Goal: Answer question/provide support: Share knowledge or assist other users

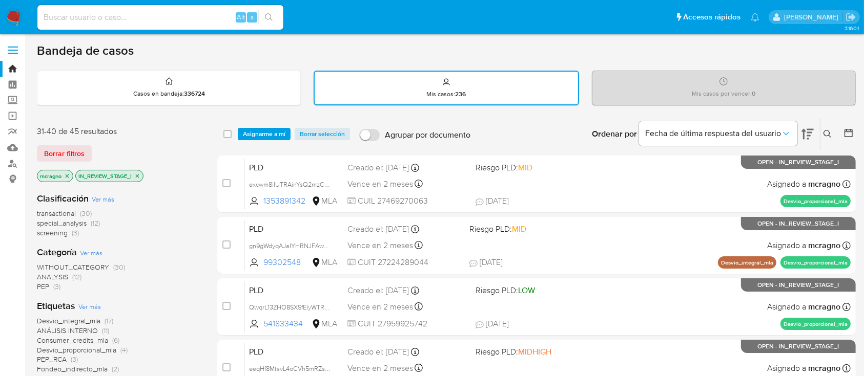
drag, startPoint x: 139, startPoint y: 174, endPoint x: 124, endPoint y: 182, distance: 16.5
click at [139, 174] on icon "close-filter" at bounding box center [137, 176] width 6 height 6
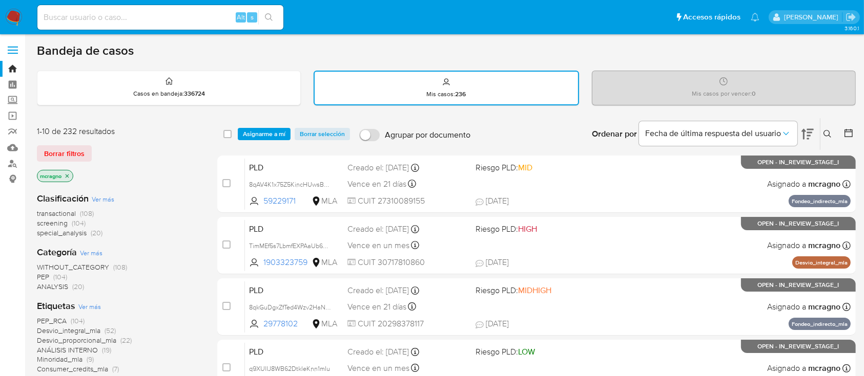
click at [68, 176] on icon "close-filter" at bounding box center [67, 176] width 6 height 6
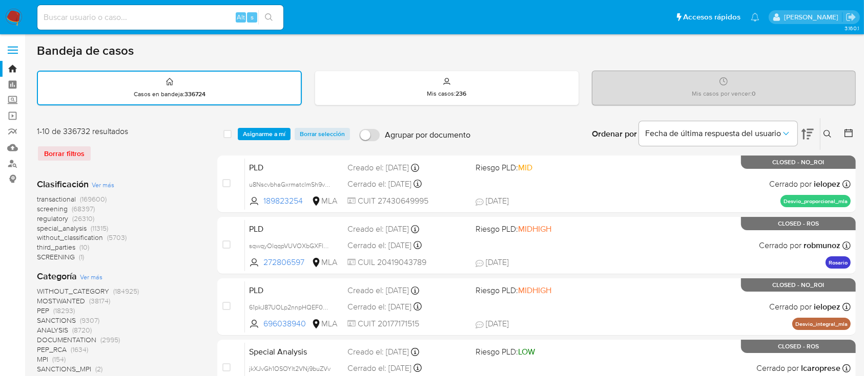
click at [830, 133] on icon at bounding box center [827, 134] width 8 height 8
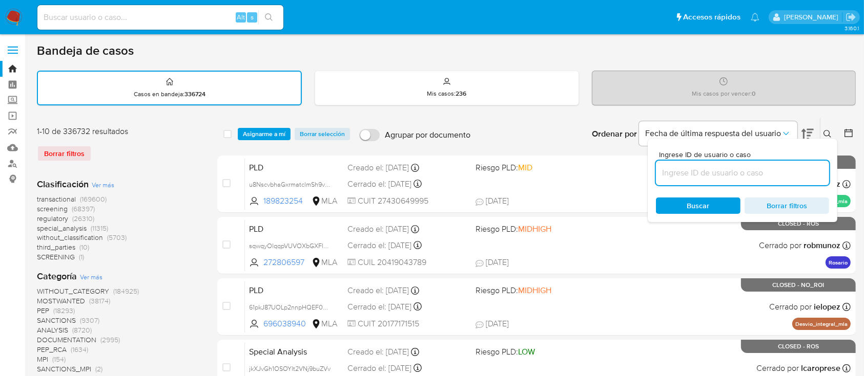
drag, startPoint x: 778, startPoint y: 173, endPoint x: 824, endPoint y: 152, distance: 50.4
click at [778, 173] on input at bounding box center [742, 172] width 173 height 13
type input "1903323759"
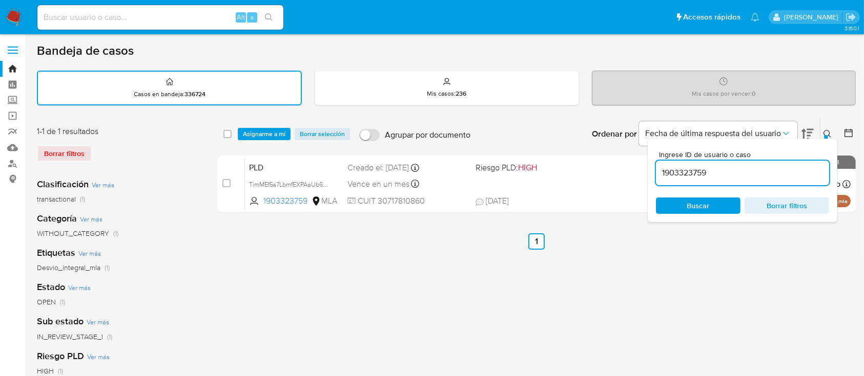
click at [830, 131] on icon at bounding box center [827, 134] width 8 height 8
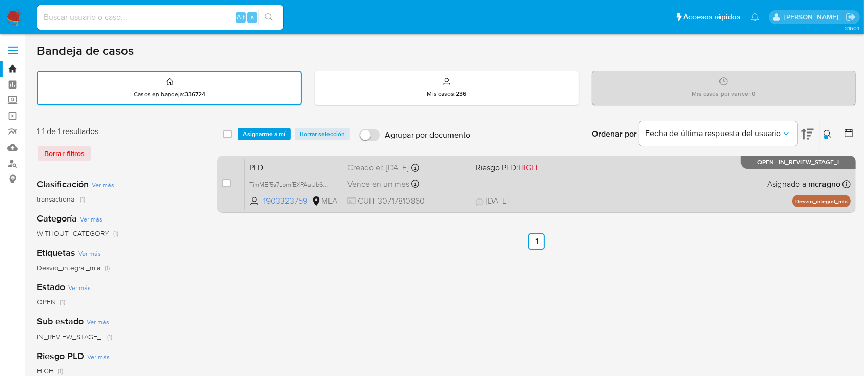
click at [639, 162] on div "PLD TimMEf5s7LbmfEXPAaUb687J 1903323759 MLA Riesgo PLD: HIGH Creado el: 12/08/2…" at bounding box center [547, 184] width 605 height 52
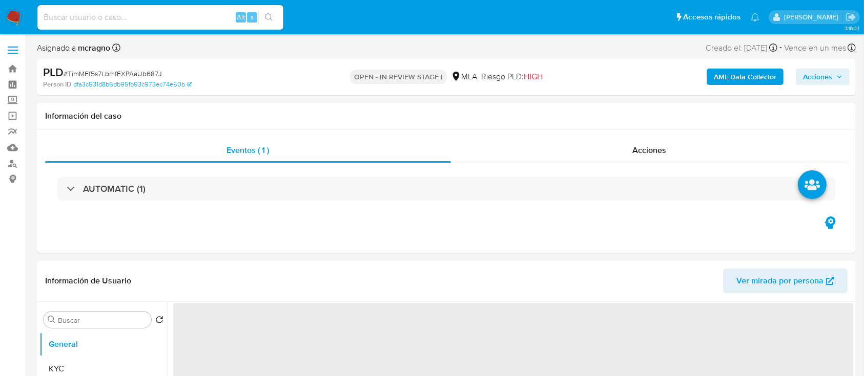
select select "10"
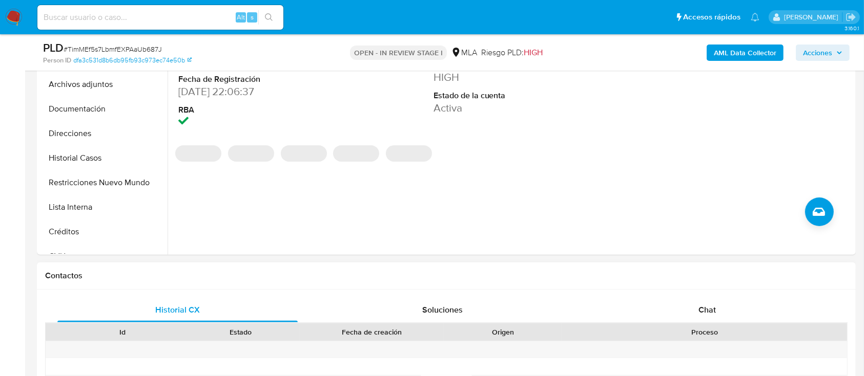
click at [738, 314] on div "Chat" at bounding box center [707, 310] width 240 height 25
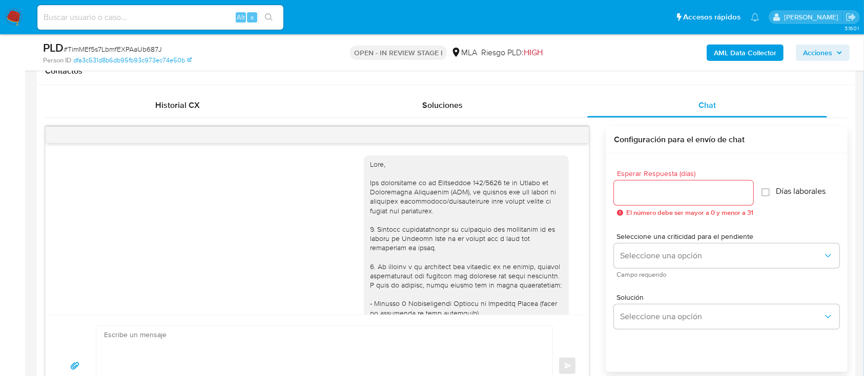
scroll to position [1867, 0]
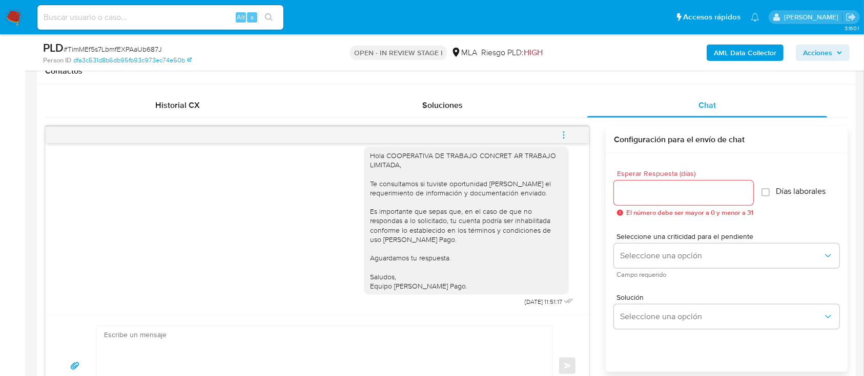
click at [563, 133] on icon "menu-action" at bounding box center [563, 135] width 9 height 9
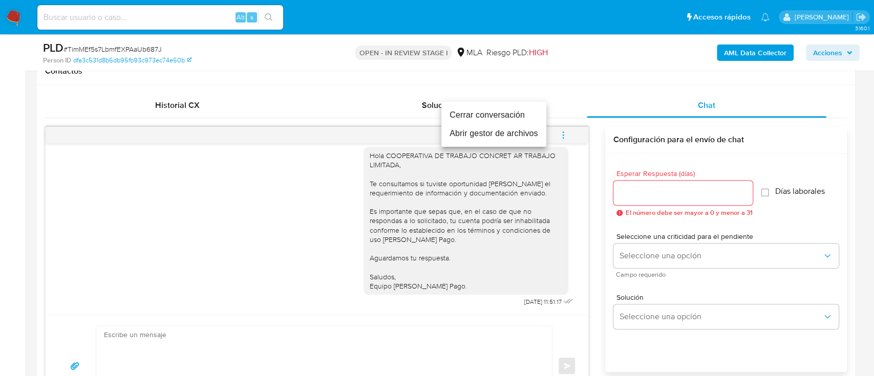
click at [518, 115] on li "Cerrar conversación" at bounding box center [494, 115] width 105 height 18
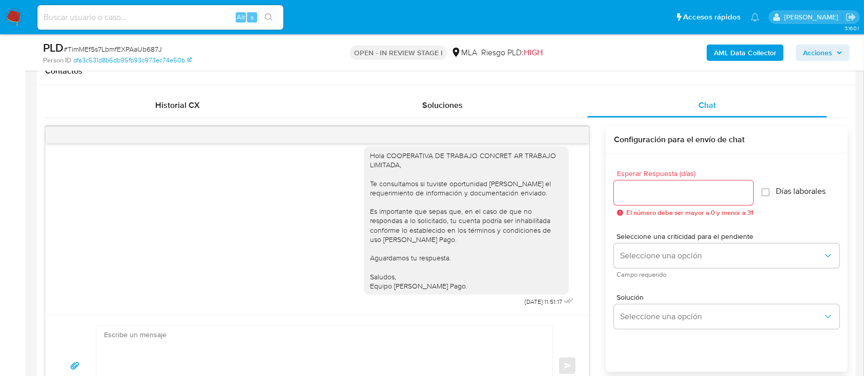
click at [392, 322] on div "Enviar" at bounding box center [317, 366] width 543 height 102
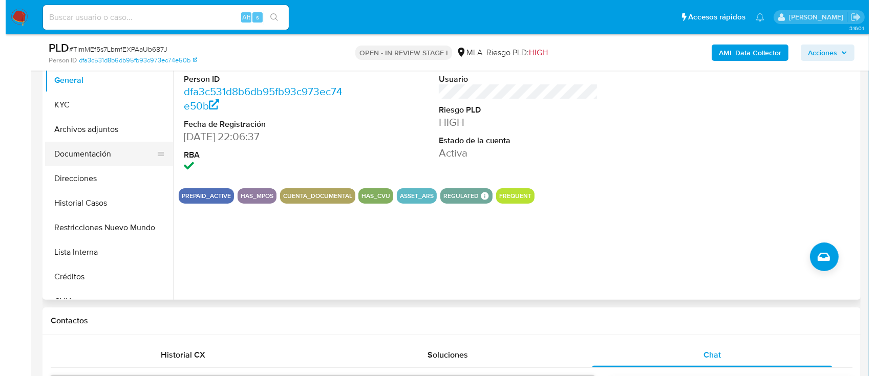
scroll to position [205, 0]
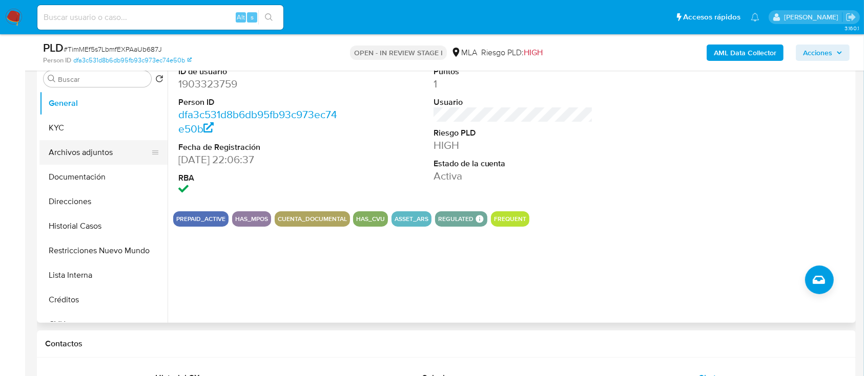
click at [116, 160] on button "Archivos adjuntos" at bounding box center [99, 152] width 120 height 25
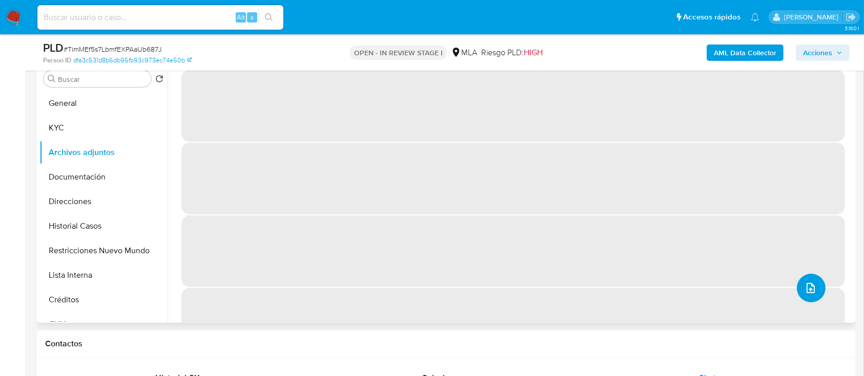
click at [820, 290] on button "upload-file" at bounding box center [810, 288] width 29 height 29
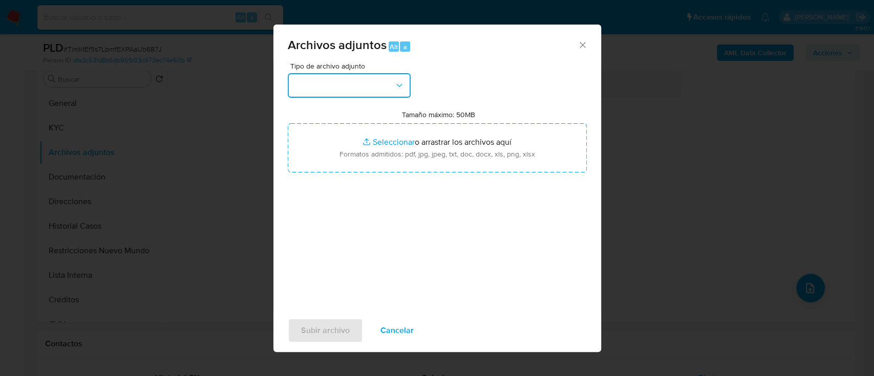
click at [366, 88] on button "button" at bounding box center [349, 85] width 123 height 25
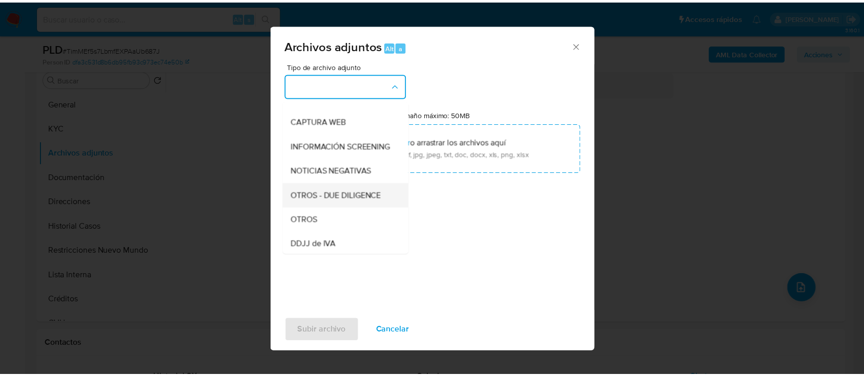
scroll to position [136, 0]
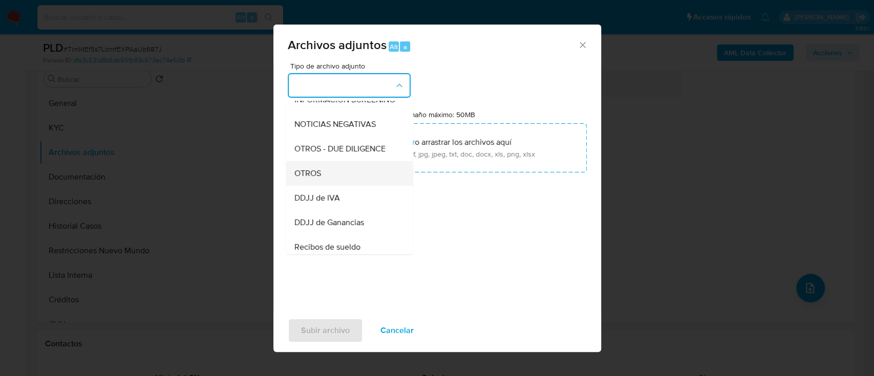
click at [333, 178] on div "OTROS" at bounding box center [346, 173] width 104 height 25
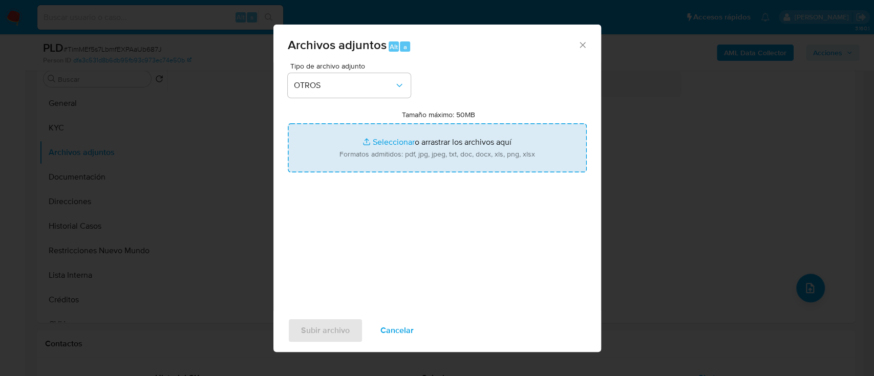
click at [381, 159] on input "Tamaño máximo: 50MB Seleccionar archivos" at bounding box center [437, 147] width 299 height 49
type input "C:\fakepath\1903323759 - Movimientos.xlsx"
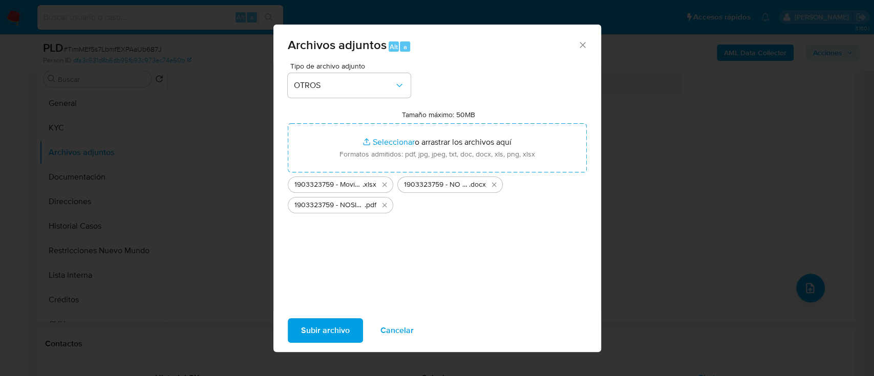
click at [301, 332] on span "Subir archivo" at bounding box center [325, 331] width 49 height 23
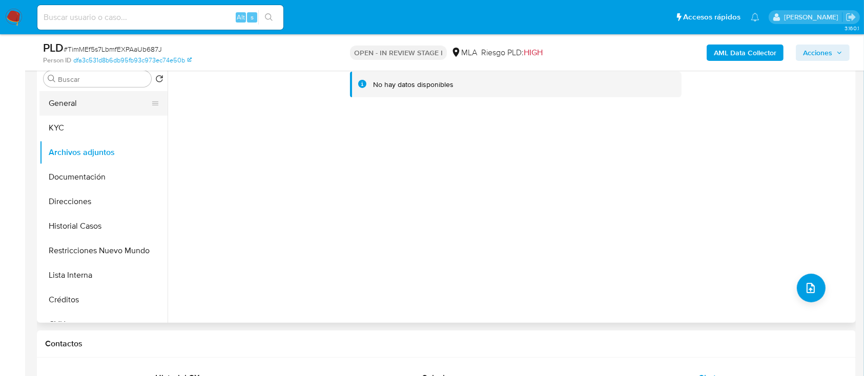
click at [80, 107] on button "General" at bounding box center [99, 103] width 120 height 25
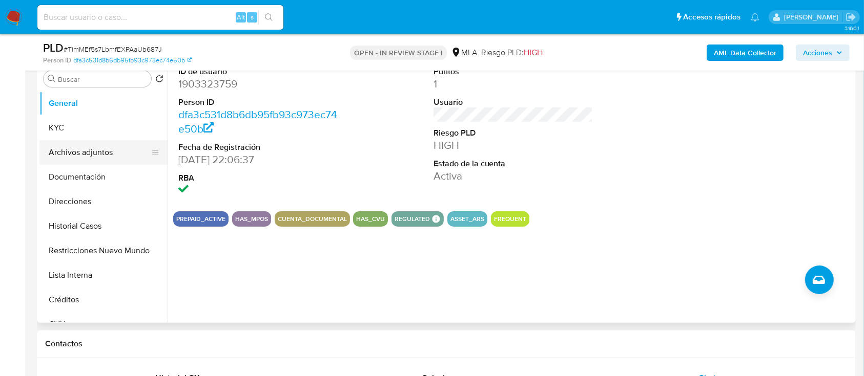
click at [96, 155] on button "Archivos adjuntos" at bounding box center [99, 152] width 120 height 25
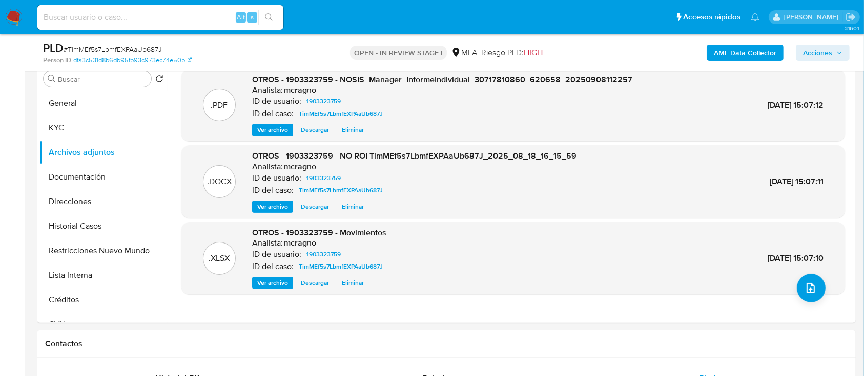
click at [804, 51] on span "Acciones" at bounding box center [817, 53] width 29 height 16
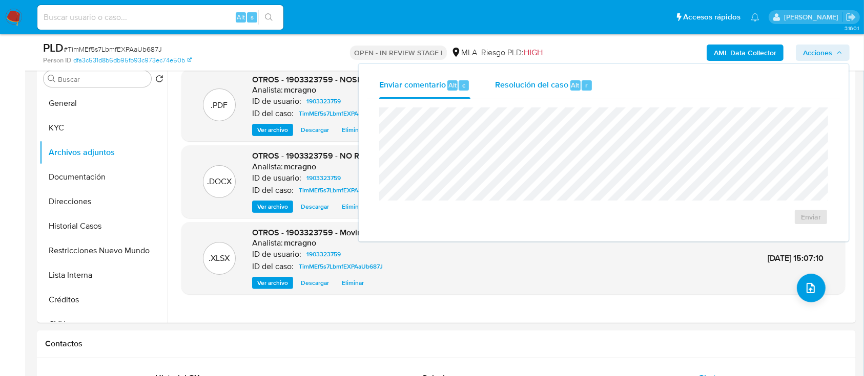
click at [495, 82] on span "Resolución del caso" at bounding box center [531, 85] width 73 height 12
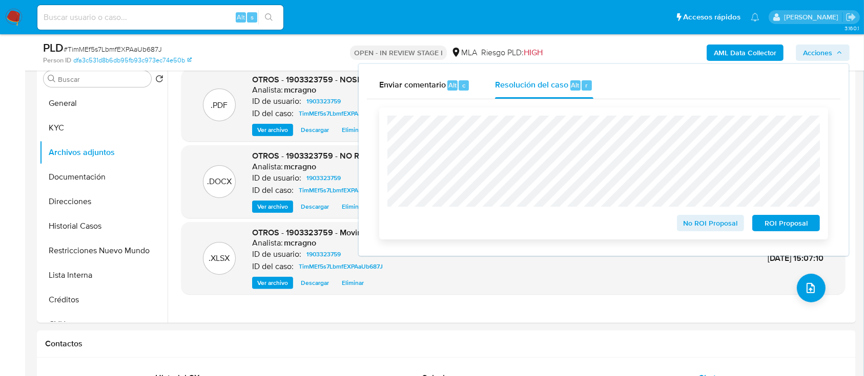
click at [696, 230] on span "No ROI Proposal" at bounding box center [710, 223] width 53 height 14
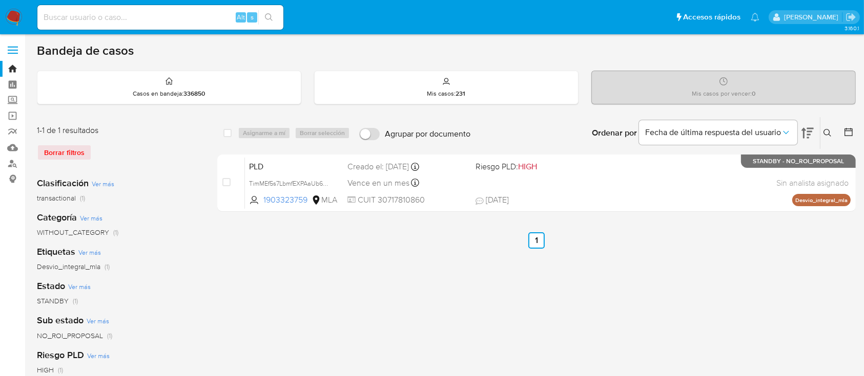
click at [827, 133] on icon at bounding box center [827, 133] width 8 height 8
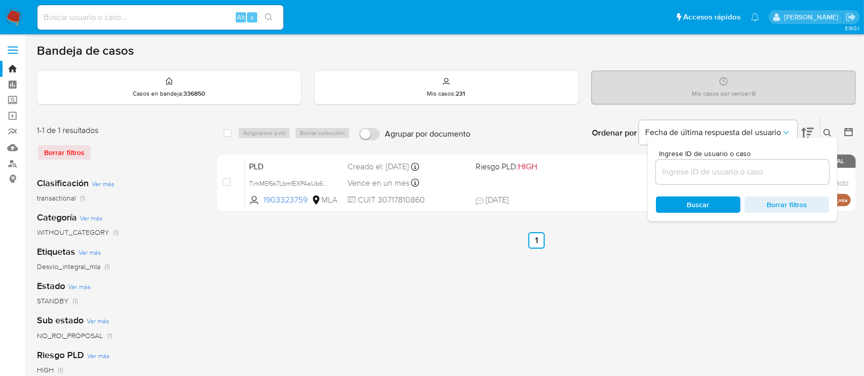
click at [772, 163] on div at bounding box center [742, 172] width 173 height 25
click at [771, 176] on input at bounding box center [742, 171] width 173 height 13
paste input "59229171"
type input "59229171"
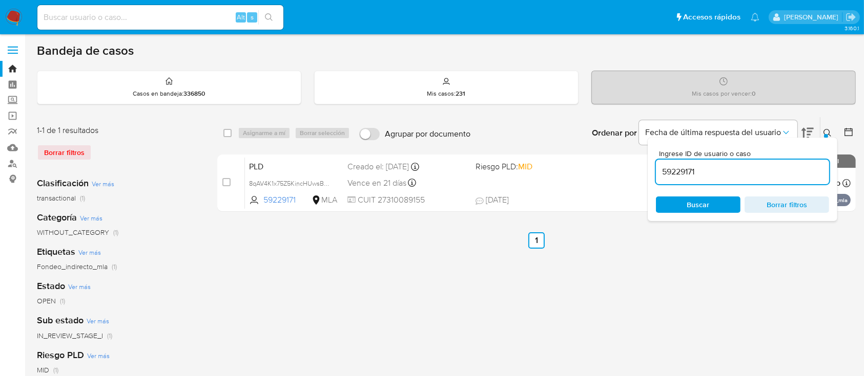
click at [824, 129] on icon at bounding box center [827, 133] width 8 height 8
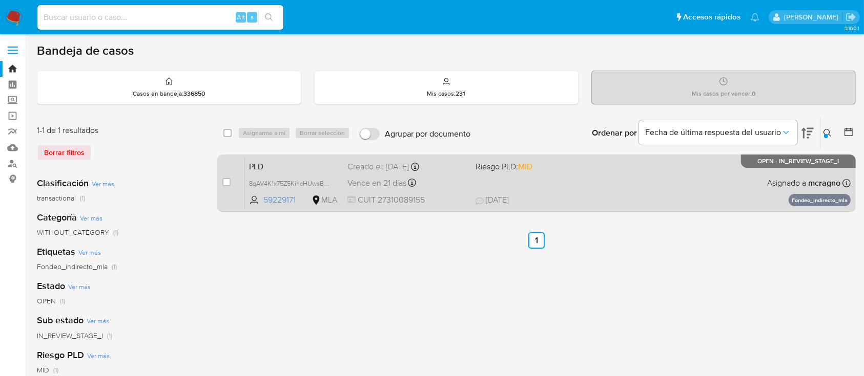
click at [595, 190] on div "PLD 8qAV4K1x75Z5KincHUwsBvmc 59229171 MLA Riesgo PLD: MID Creado el: 12/08/2025…" at bounding box center [547, 183] width 605 height 52
click at [224, 178] on input "checkbox" at bounding box center [226, 182] width 8 height 8
checkbox input "true"
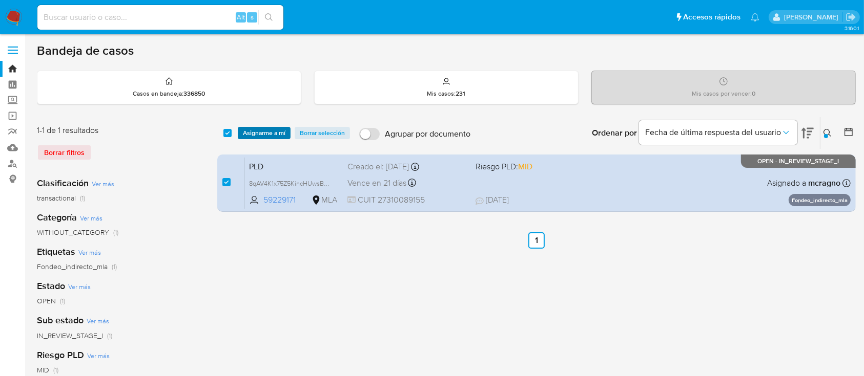
click at [275, 134] on span "Asignarme a mí" at bounding box center [264, 133] width 43 height 10
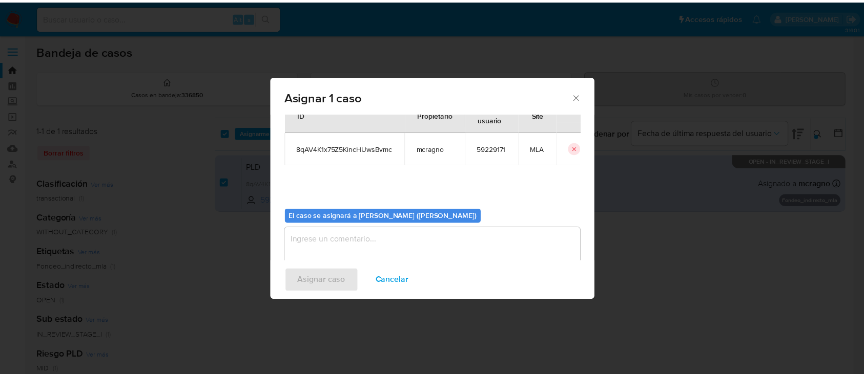
scroll to position [52, 0]
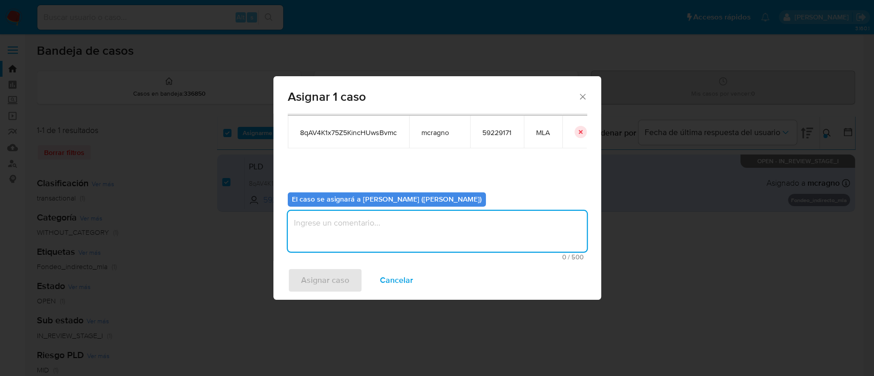
click at [307, 225] on textarea "assign-modal" at bounding box center [437, 231] width 299 height 41
click at [320, 275] on span "Asignar caso" at bounding box center [325, 280] width 48 height 23
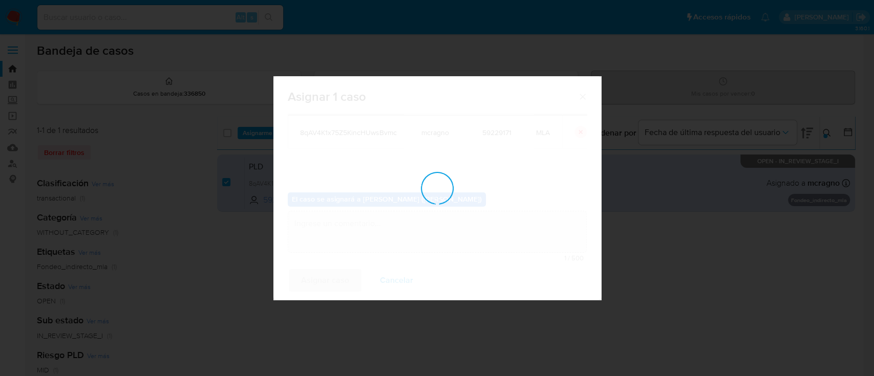
checkbox input "false"
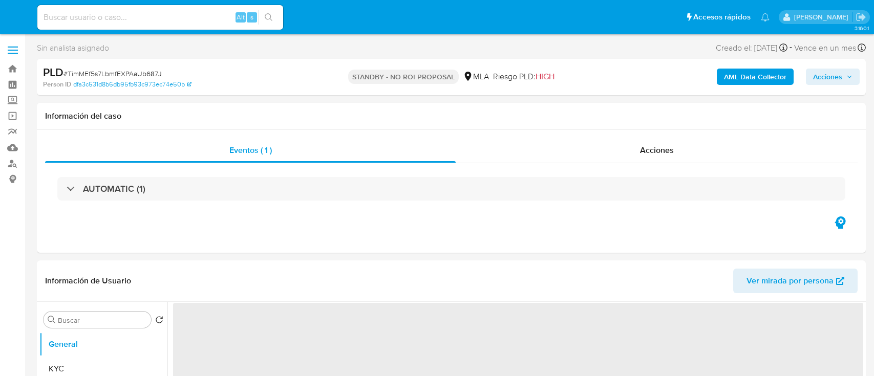
select select "10"
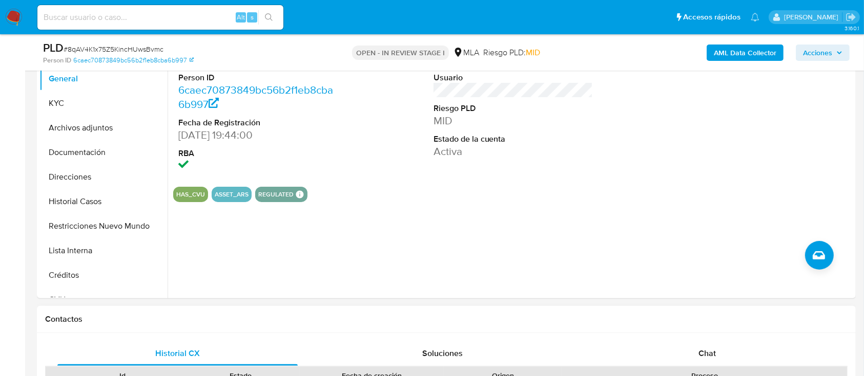
scroll to position [341, 0]
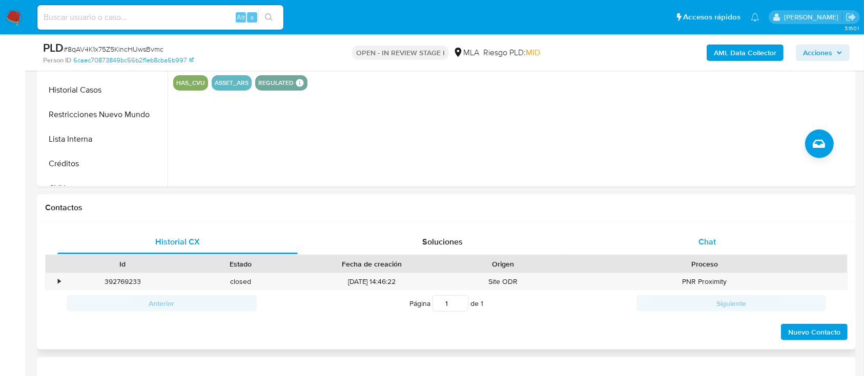
click at [717, 244] on div "Chat" at bounding box center [707, 242] width 240 height 25
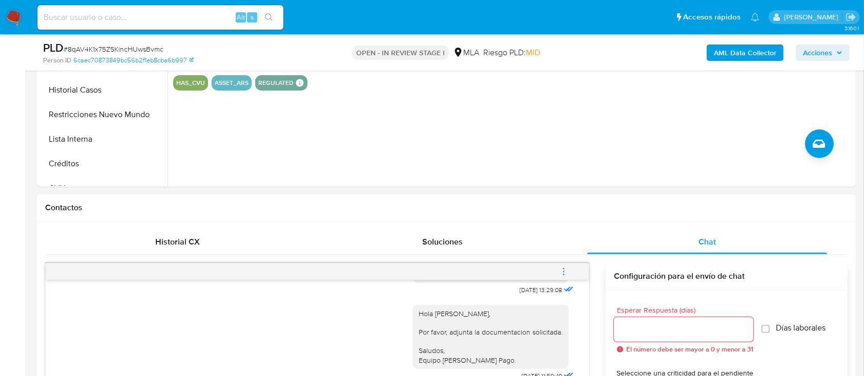
scroll to position [637, 0]
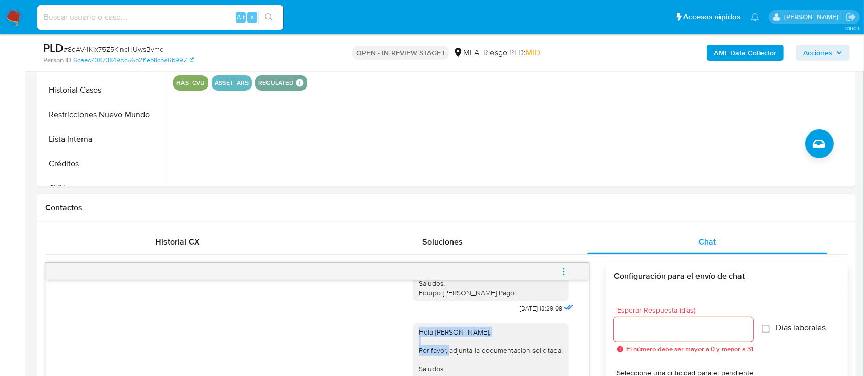
drag, startPoint x: 405, startPoint y: 320, endPoint x: 561, endPoint y: 325, distance: 156.3
click at [561, 325] on div "Hola Raquel Maria Belen Carrara, Por favor, adjunta la documentacion solicitada…" at bounding box center [493, 360] width 163 height 86
copy div "Hola Raquel Maria Belen Carrara,"
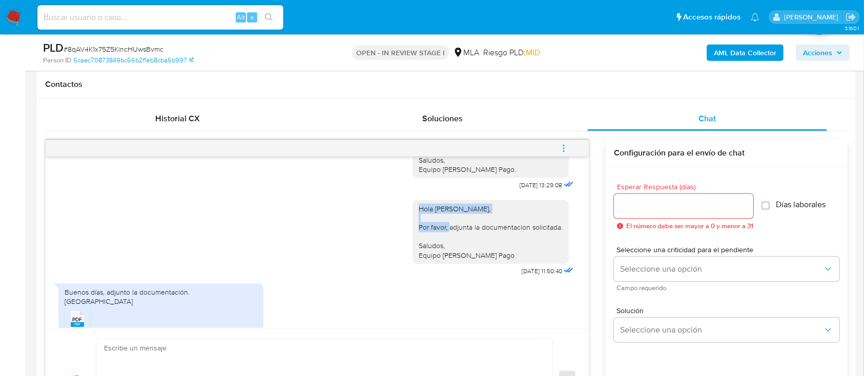
scroll to position [546, 0]
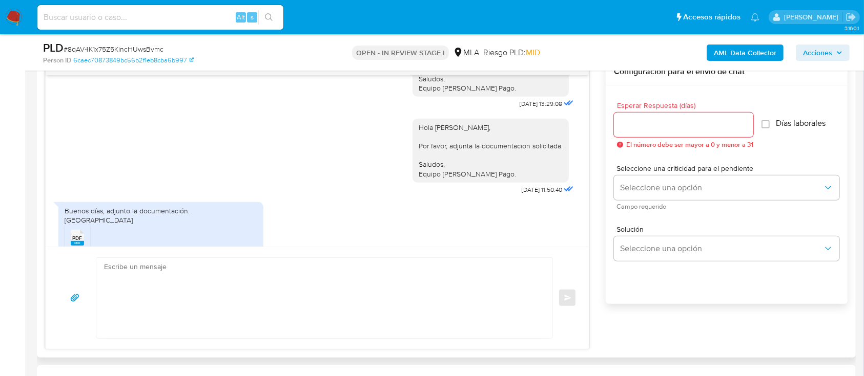
click at [318, 289] on textarea at bounding box center [321, 298] width 435 height 80
paste textarea "Hola Raquel Maria Belen Carrara,"
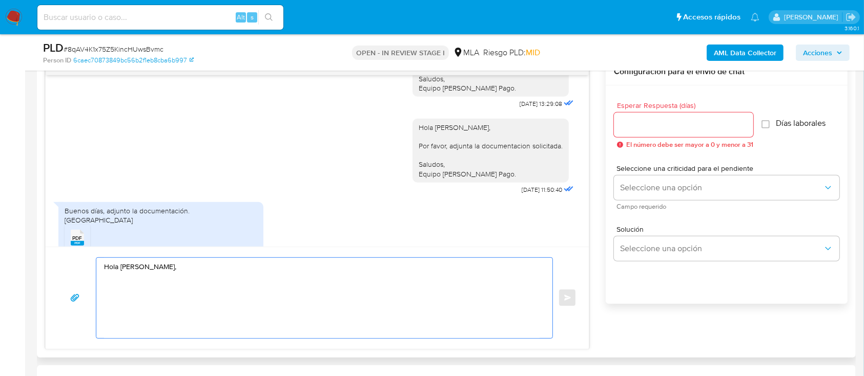
paste textarea "¡Muchas gracias por tu respuesta! Confirmamos la recepción de la documentación.…"
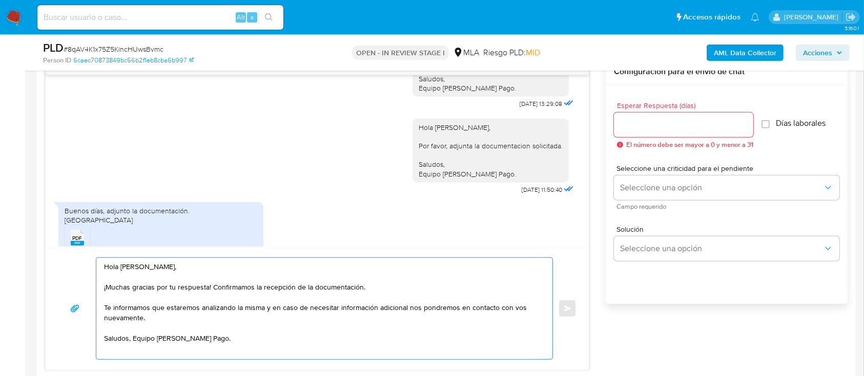
drag, startPoint x: 148, startPoint y: 318, endPoint x: 103, endPoint y: 305, distance: 46.9
click at [106, 307] on textarea "Hola Raquel Maria Belen Carrara, ¡Muchas gracias por tu respuesta! Confirmamos …" at bounding box center [321, 308] width 435 height 101
click at [103, 305] on div "Hola Raquel Maria Belen Carrara, ¡Muchas gracias por tu respuesta! Confirmamos …" at bounding box center [321, 308] width 451 height 101
drag, startPoint x: 160, startPoint y: 328, endPoint x: 118, endPoint y: 309, distance: 46.3
click at [105, 307] on textarea "Hola Raquel Maria Belen Carrara, ¡Muchas gracias por tu respuesta! Confirmamos …" at bounding box center [321, 308] width 435 height 101
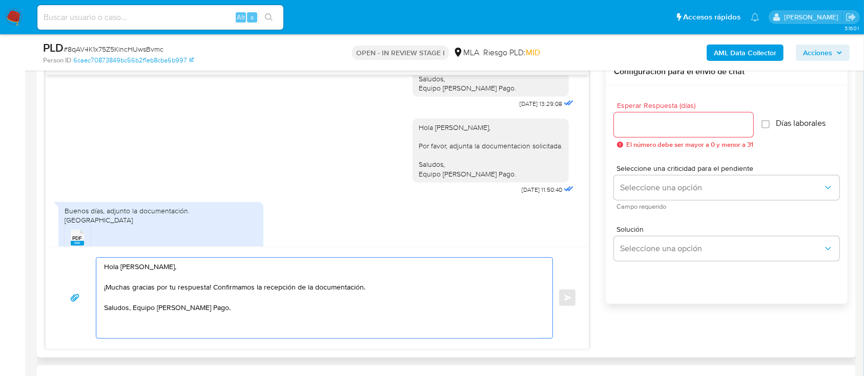
type textarea "Hola Raquel Maria Belen Carrara, ¡Muchas gracias por tu respuesta! Confirmamos …"
click at [639, 121] on input "Esperar Respuesta (días)" at bounding box center [683, 124] width 139 height 13
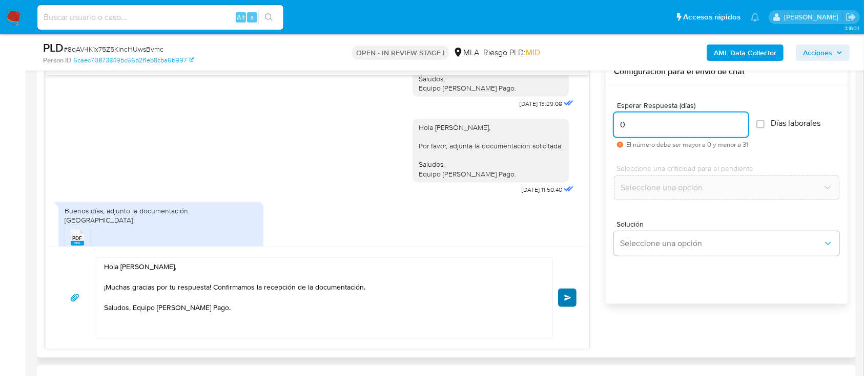
type input "0"
click at [565, 297] on span "Enviar" at bounding box center [567, 298] width 7 height 6
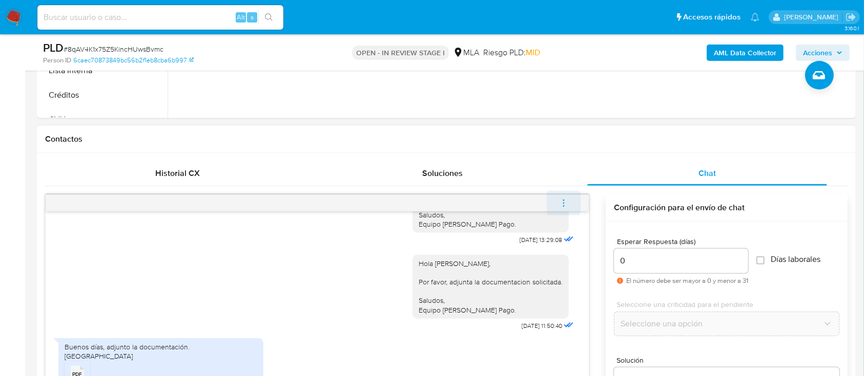
scroll to position [791, 0]
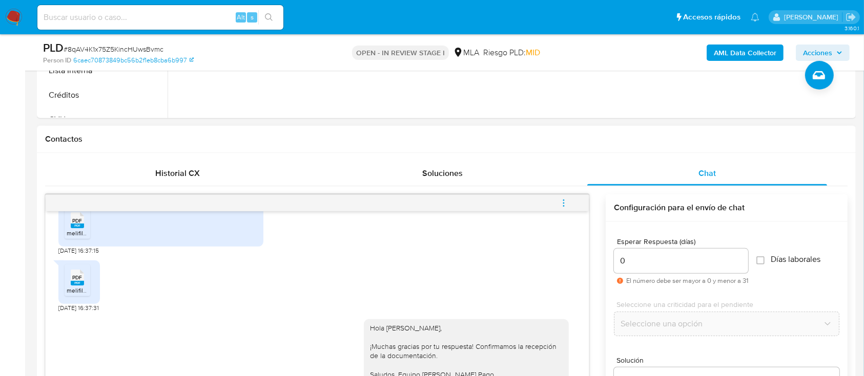
click at [568, 204] on icon "menu-action" at bounding box center [563, 203] width 9 height 9
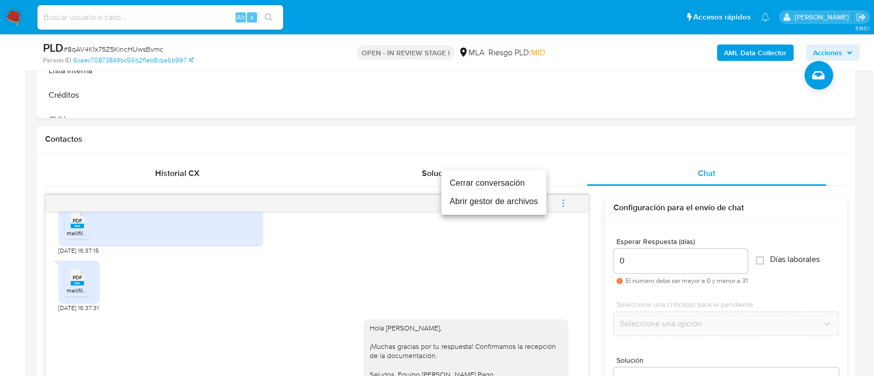
click at [496, 183] on li "Cerrar conversación" at bounding box center [494, 183] width 105 height 18
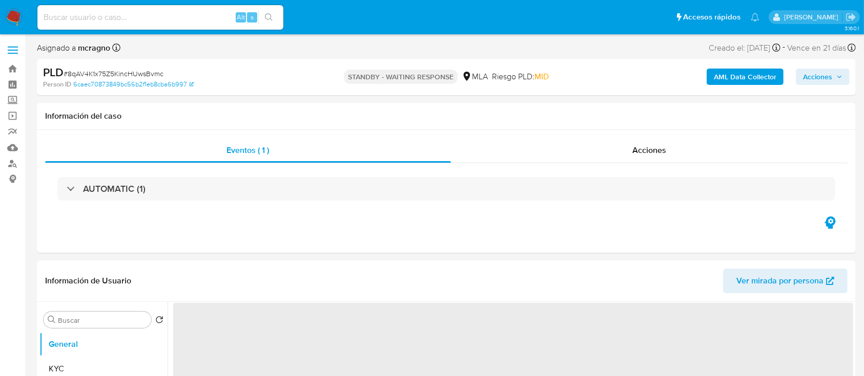
select select "10"
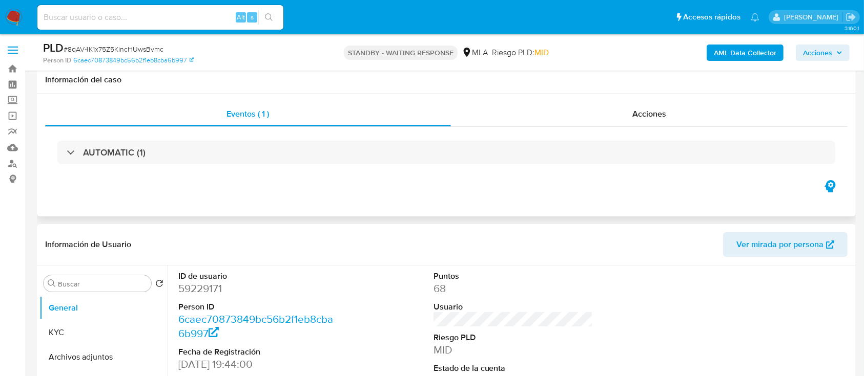
scroll to position [273, 0]
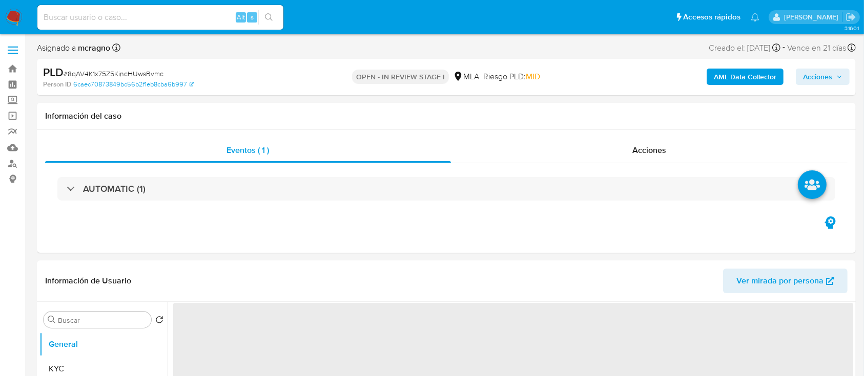
select select "10"
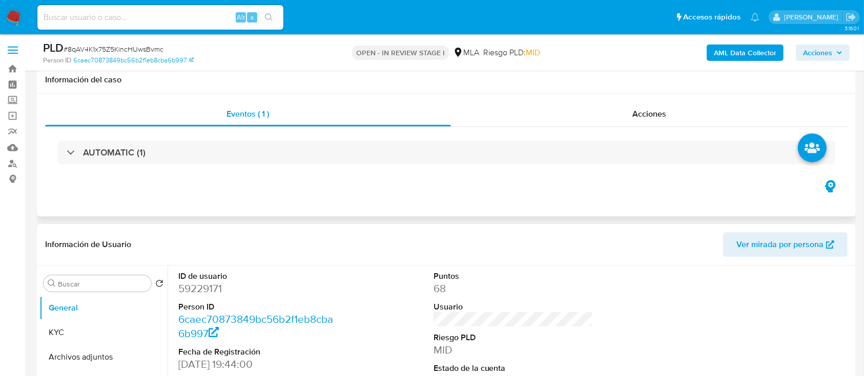
scroll to position [341, 0]
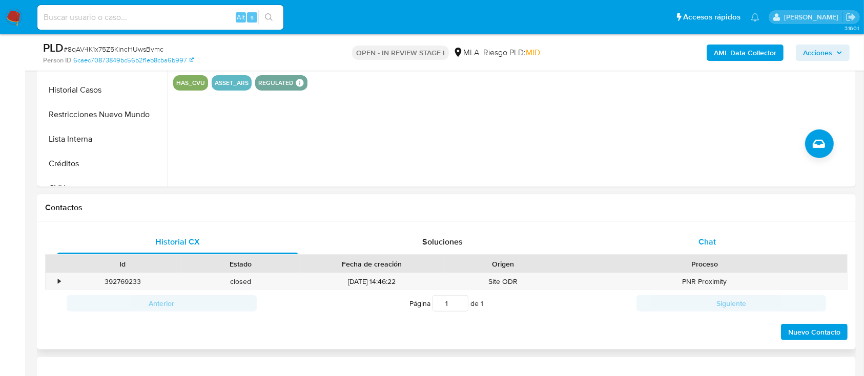
click at [741, 236] on div "Chat" at bounding box center [707, 242] width 240 height 25
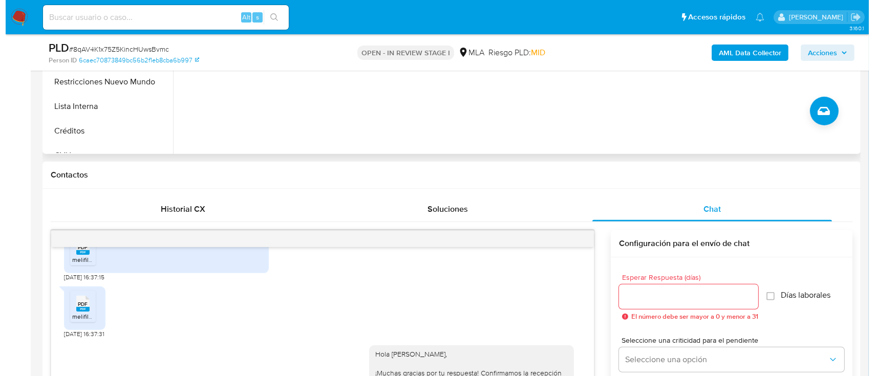
scroll to position [205, 0]
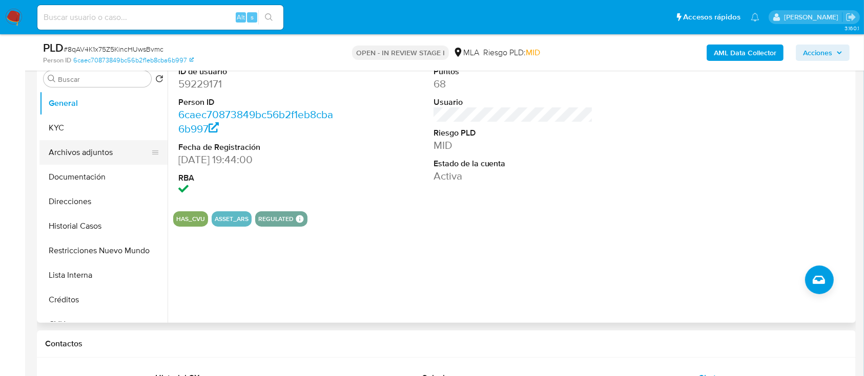
click at [77, 159] on button "Archivos adjuntos" at bounding box center [99, 152] width 120 height 25
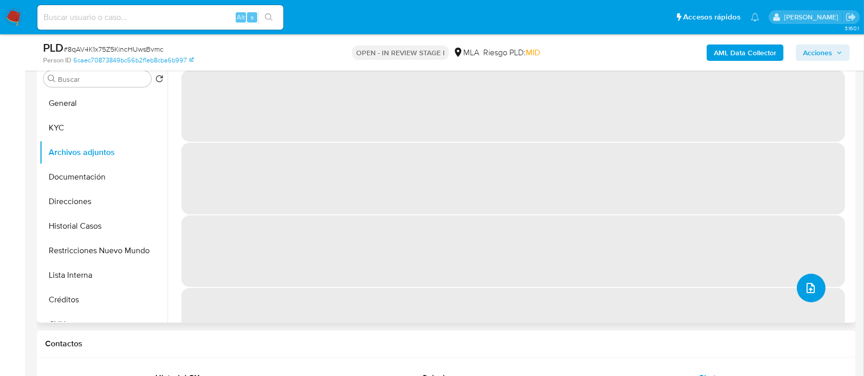
click at [796, 281] on button "upload-file" at bounding box center [810, 288] width 29 height 29
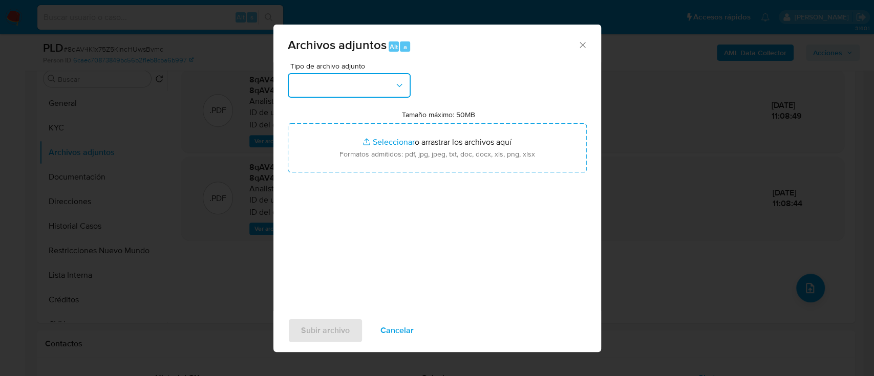
click at [377, 96] on button "button" at bounding box center [349, 85] width 123 height 25
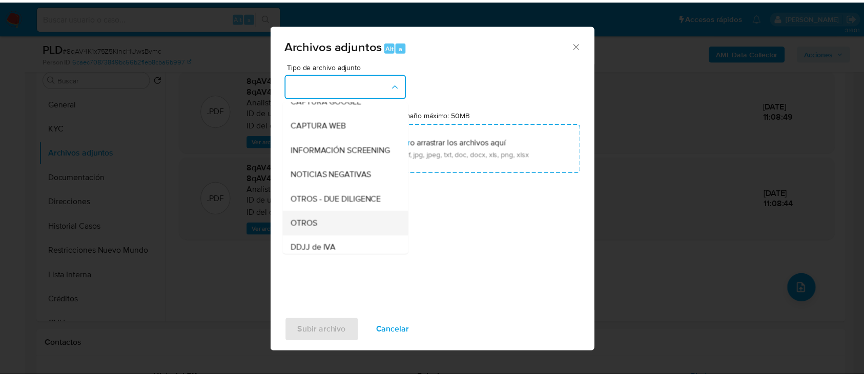
scroll to position [136, 0]
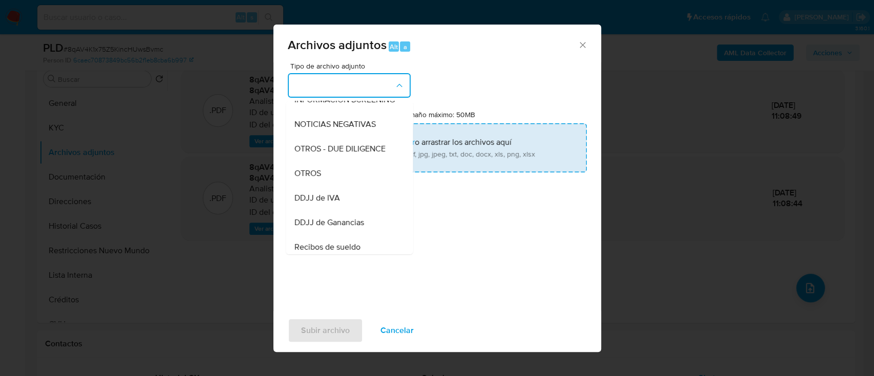
drag, startPoint x: 344, startPoint y: 191, endPoint x: 381, endPoint y: 146, distance: 57.8
click at [344, 186] on div "OTROS" at bounding box center [346, 173] width 104 height 25
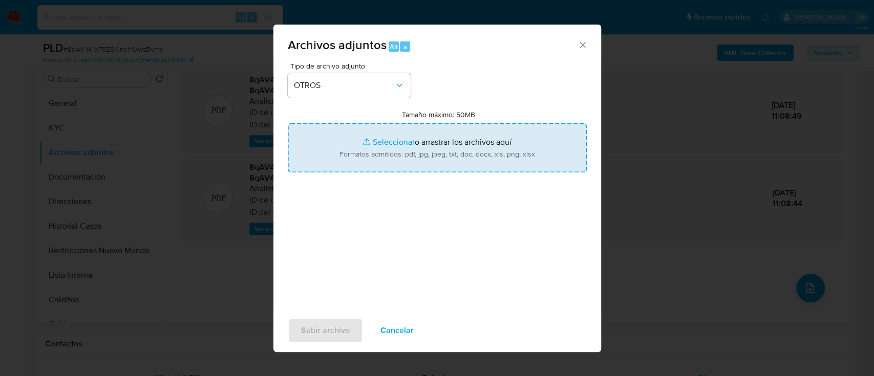
click at [381, 146] on input "Tamaño máximo: 50MB Seleccionar archivos" at bounding box center [437, 147] width 299 height 49
type input "C:\fakepath\59229171 - Movimientos.xlsx"
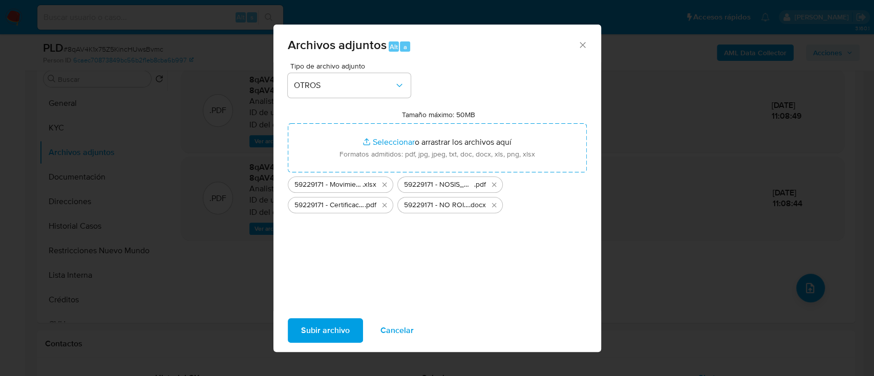
click at [319, 329] on span "Subir archivo" at bounding box center [325, 331] width 49 height 23
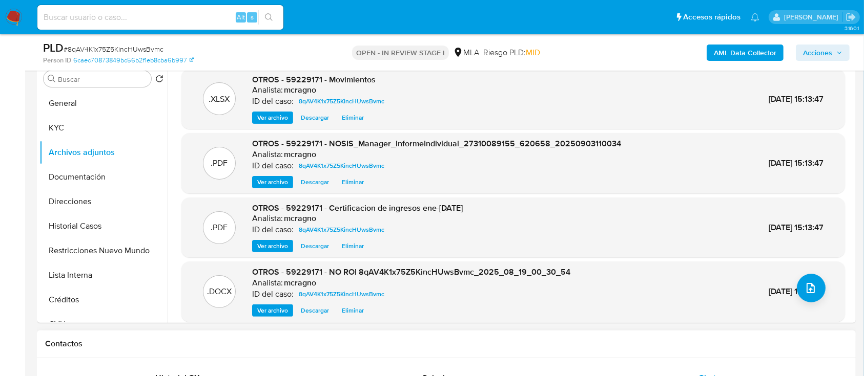
click at [531, 350] on div "Contactos" at bounding box center [446, 344] width 818 height 27
click at [80, 94] on button "General" at bounding box center [99, 103] width 120 height 25
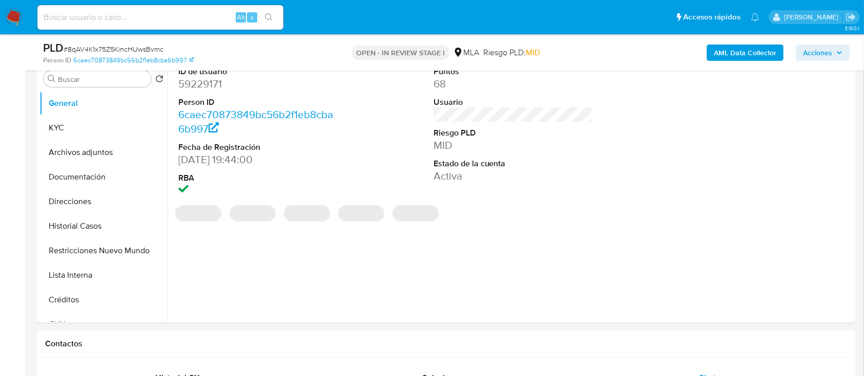
click at [837, 51] on icon "button" at bounding box center [839, 52] width 4 height 3
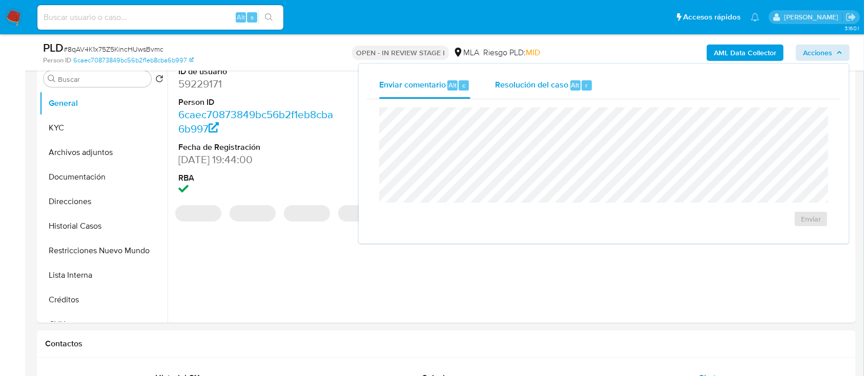
click at [547, 80] on span "Resolución del caso" at bounding box center [531, 85] width 73 height 12
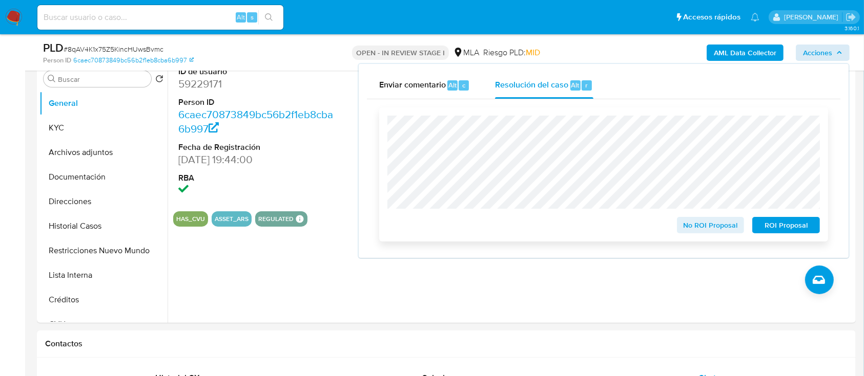
click at [725, 226] on span "No ROI Proposal" at bounding box center [710, 225] width 53 height 14
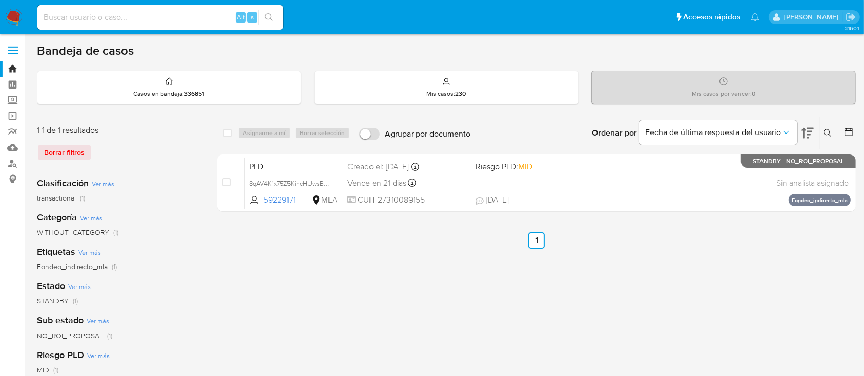
click at [828, 133] on icon at bounding box center [827, 133] width 8 height 8
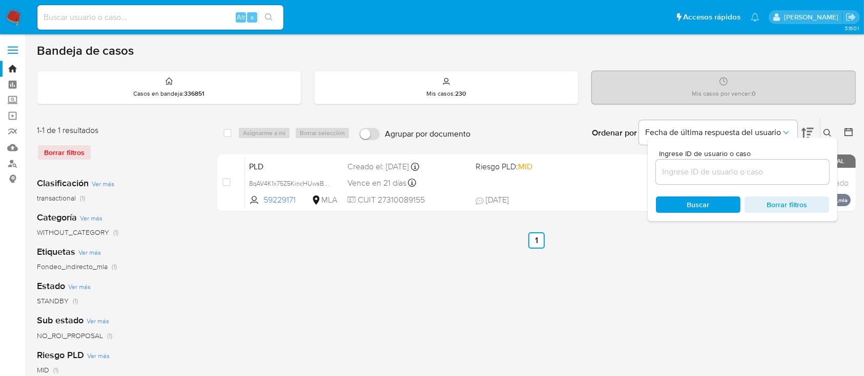
click at [792, 180] on div at bounding box center [742, 172] width 173 height 25
drag, startPoint x: 792, startPoint y: 170, endPoint x: 810, endPoint y: 158, distance: 21.3
click at [792, 170] on input at bounding box center [742, 171] width 173 height 13
paste input "206381463"
type input "206381463"
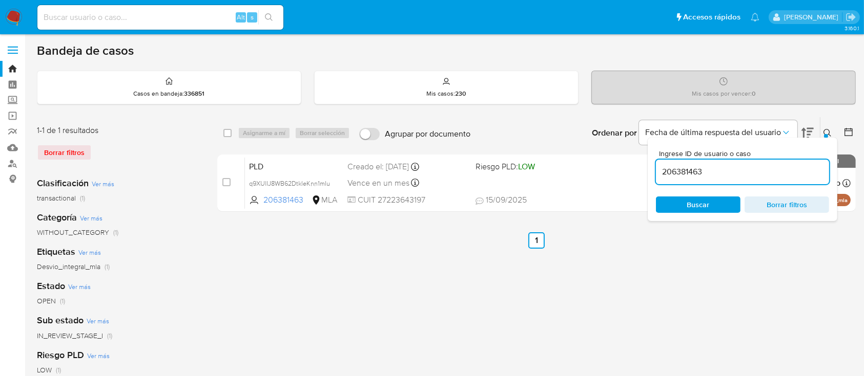
click at [824, 129] on icon at bounding box center [827, 133] width 8 height 8
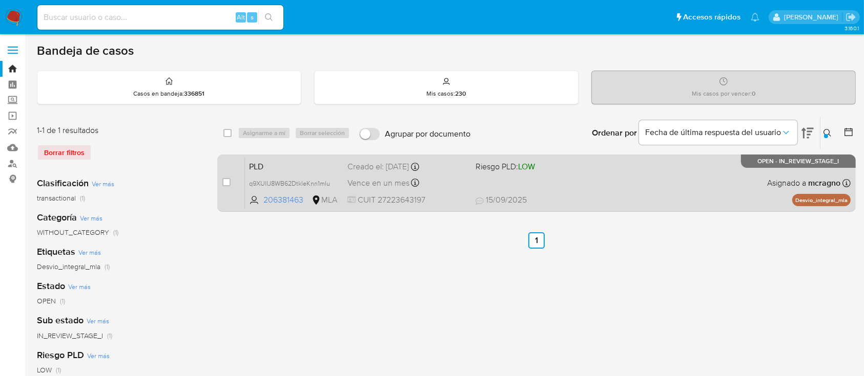
click at [591, 188] on div "PLD q9XUlIJ8WB62DtkleKnn1mIu 206381463 MLA Riesgo PLD: LOW Creado el: 12/08/202…" at bounding box center [547, 183] width 605 height 52
click at [226, 185] on input "checkbox" at bounding box center [226, 182] width 8 height 8
checkbox input "true"
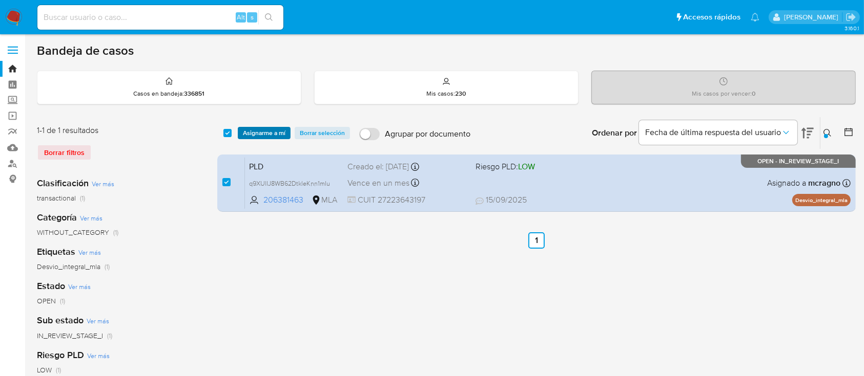
click at [264, 132] on span "Asignarme a mí" at bounding box center [264, 133] width 43 height 10
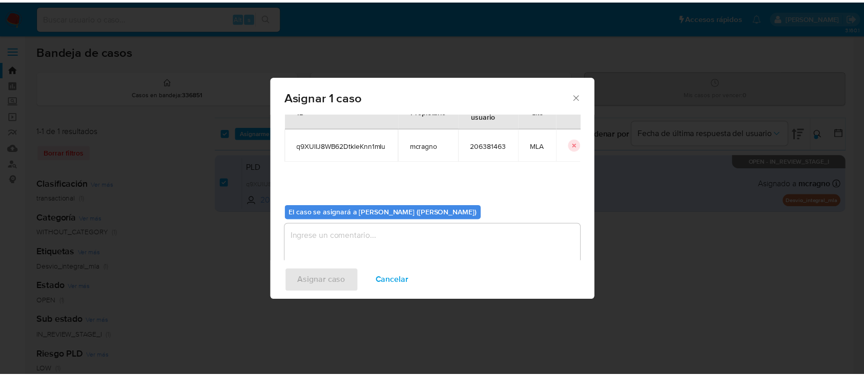
scroll to position [52, 0]
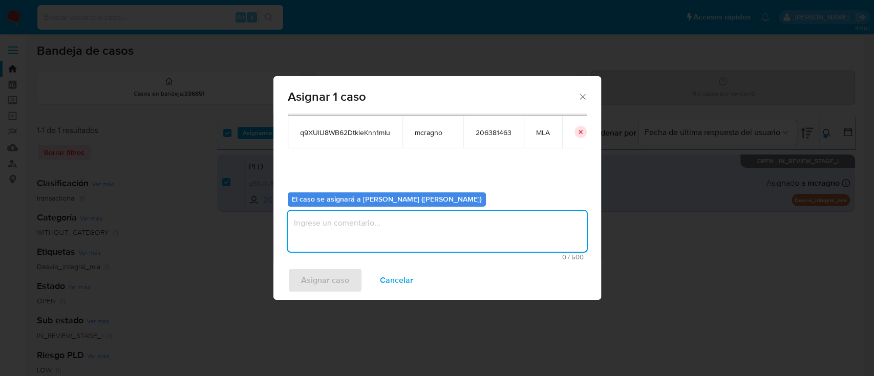
click at [371, 221] on textarea "assign-modal" at bounding box center [437, 231] width 299 height 41
click at [336, 290] on span "Asignar caso" at bounding box center [325, 280] width 48 height 23
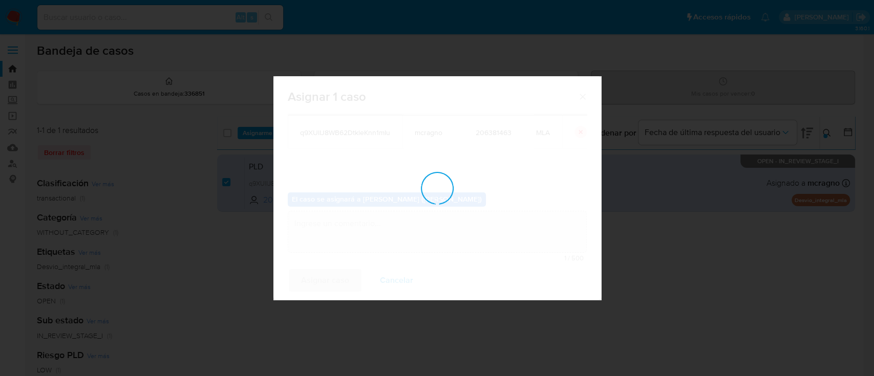
checkbox input "false"
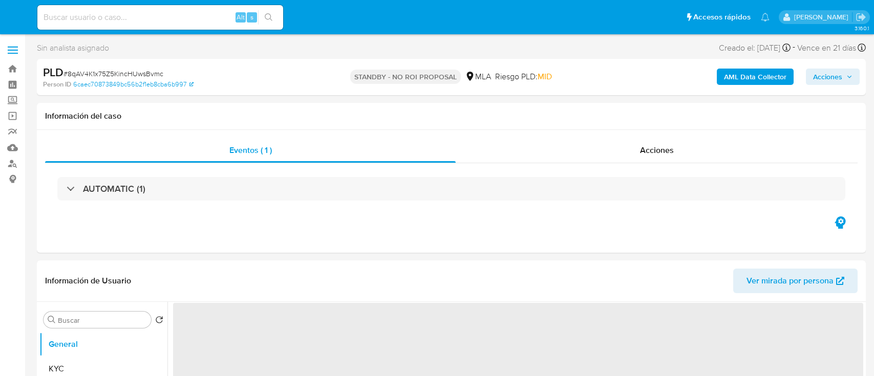
select select "10"
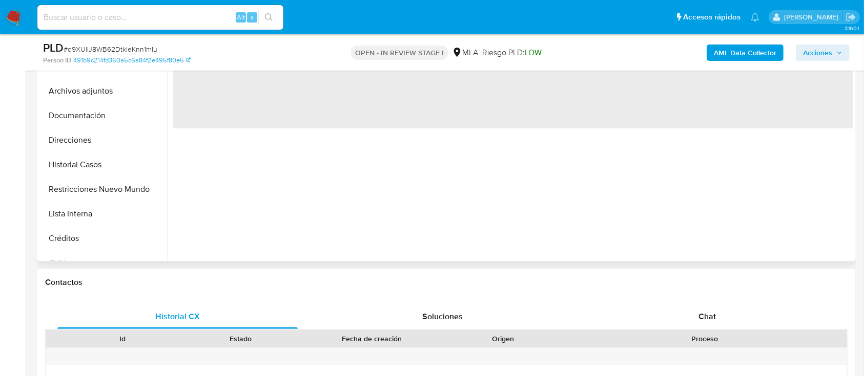
select select "10"
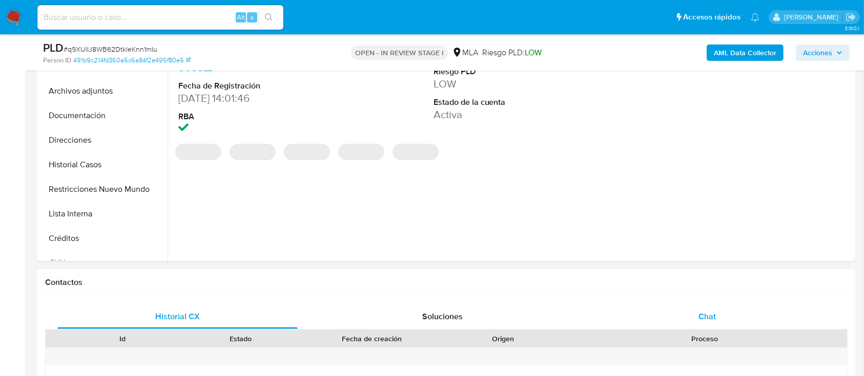
scroll to position [273, 0]
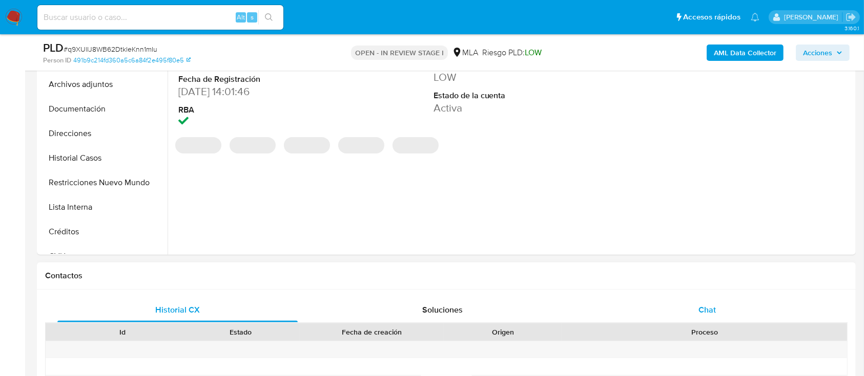
click at [710, 301] on div "Chat" at bounding box center [707, 310] width 240 height 25
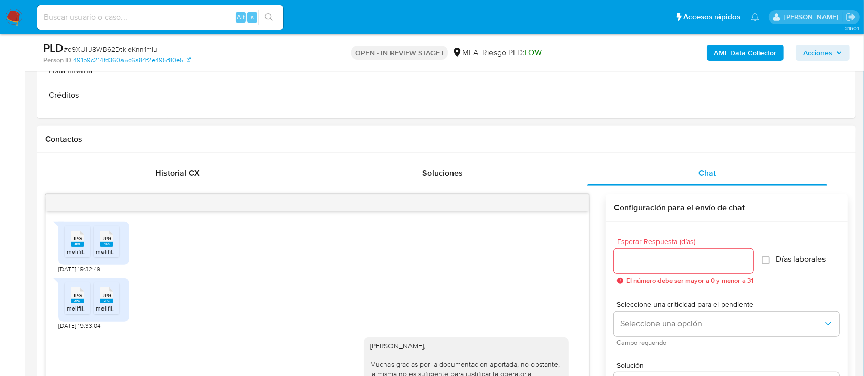
scroll to position [623, 0]
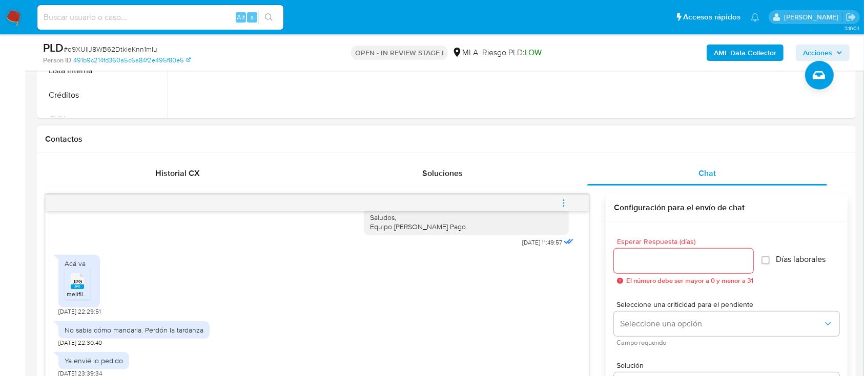
click at [74, 282] on span "JPG" at bounding box center [77, 282] width 9 height 7
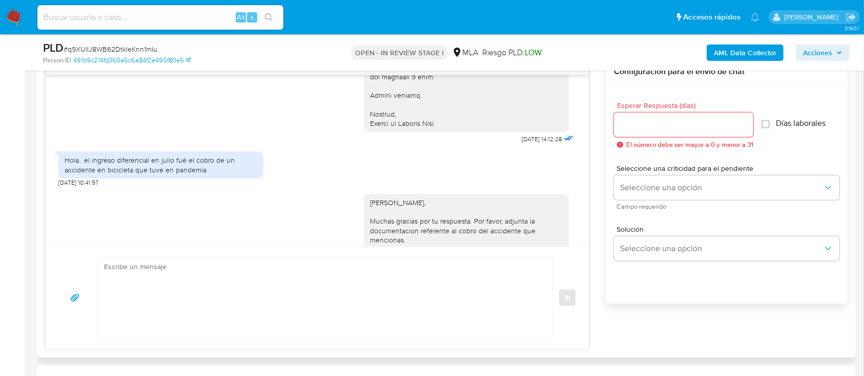
scroll to position [868, 0]
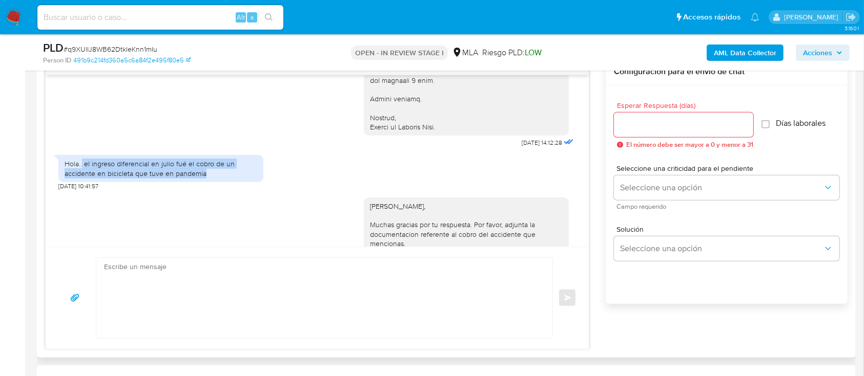
drag, startPoint x: 82, startPoint y: 178, endPoint x: 217, endPoint y: 195, distance: 136.2
click at [217, 178] on div "Hola.. el ingreso diferencial en julio fué el cobro de un accidente en biciclet…" at bounding box center [161, 168] width 193 height 18
copy div "el ingreso diferencial en julio fué el cobro de un accidente en bicicleta que t…"
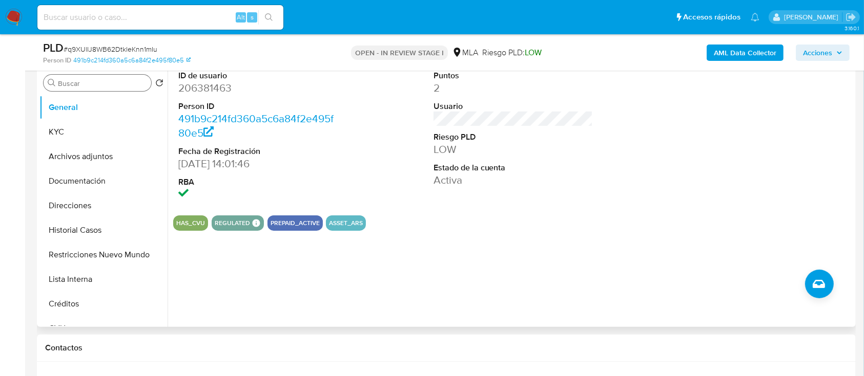
scroll to position [136, 0]
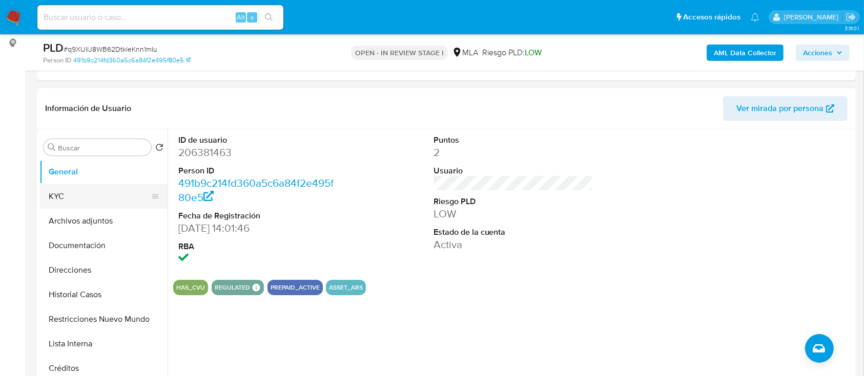
click at [70, 196] on button "KYC" at bounding box center [99, 196] width 120 height 25
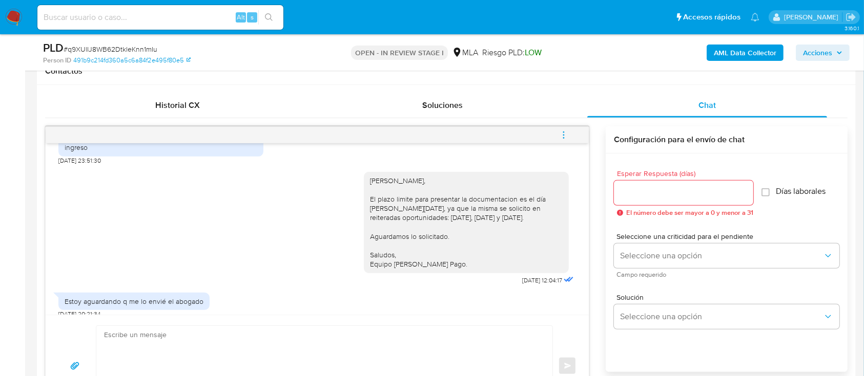
scroll to position [1756, 0]
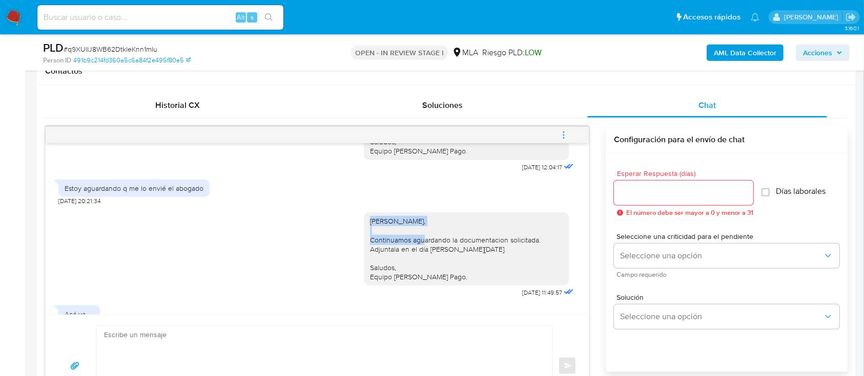
drag, startPoint x: 361, startPoint y: 240, endPoint x: 400, endPoint y: 327, distance: 95.4
click at [506, 247] on div "Hola Silvina Mariel Circhiaro, Continuamos aguardando la documentacion solicita…" at bounding box center [466, 249] width 193 height 65
copy div "Hola Silvina Mariel Circhiaro,"
click at [390, 334] on textarea at bounding box center [321, 366] width 435 height 80
paste textarea "Hola Silvina Mariel Circhiaro,"
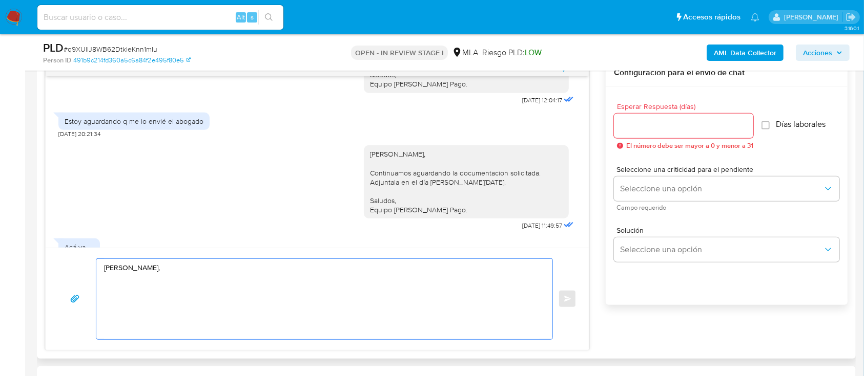
scroll to position [615, 0]
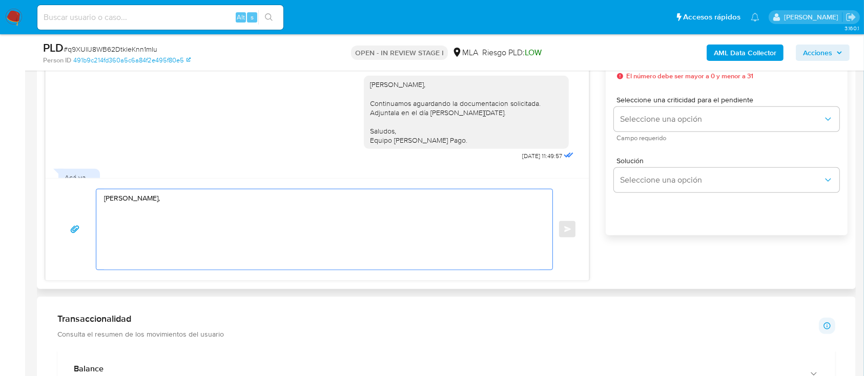
paste textarea "¡Muchas gracias por tu respuesta! Confirmamos la recepción de la documentación.…"
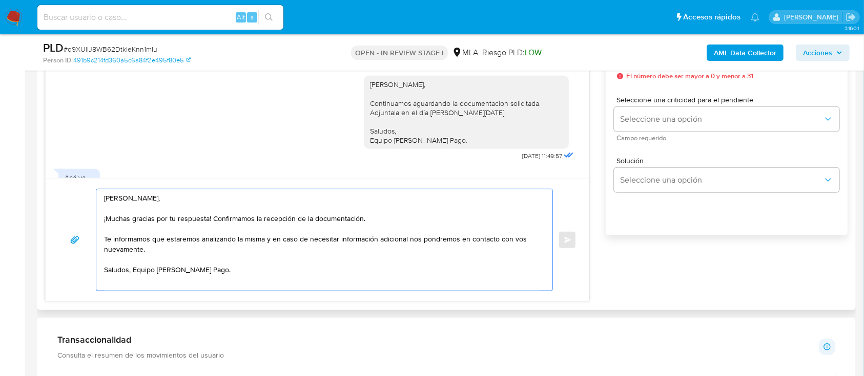
drag, startPoint x: 190, startPoint y: 250, endPoint x: 99, endPoint y: 242, distance: 91.1
click at [99, 242] on div "Hola Silvina Mariel Circhiaro, ¡Muchas gracias por tu respuesta! Confirmamos la…" at bounding box center [321, 240] width 451 height 101
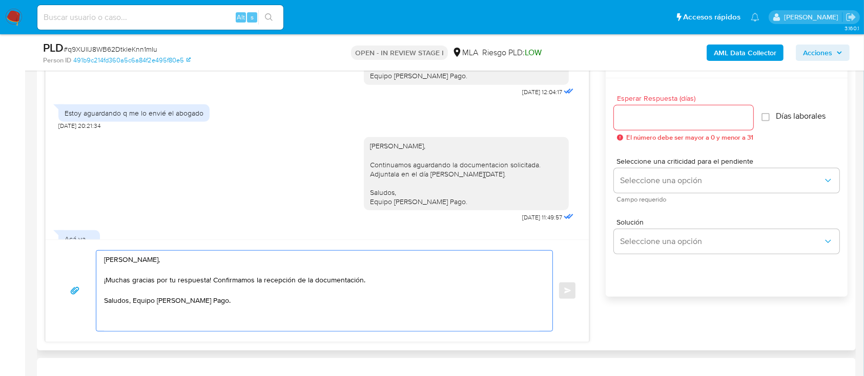
scroll to position [478, 0]
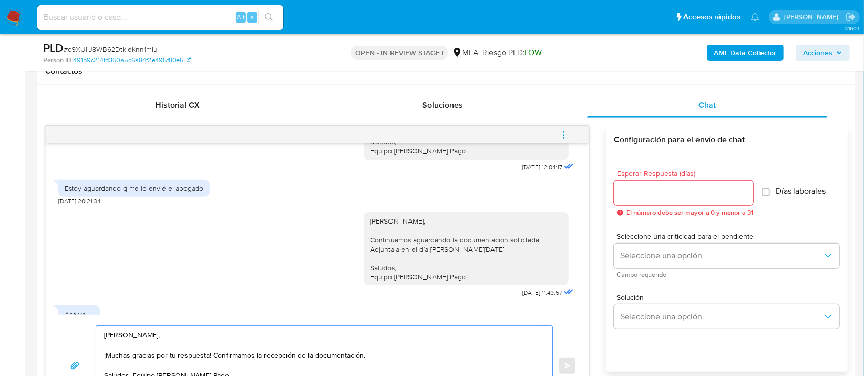
type textarea "Hola Silvina Mariel Circhiaro, ¡Muchas gracias por tu respuesta! Confirmamos la…"
click at [659, 195] on input "Esperar Respuesta (días)" at bounding box center [683, 192] width 139 height 13
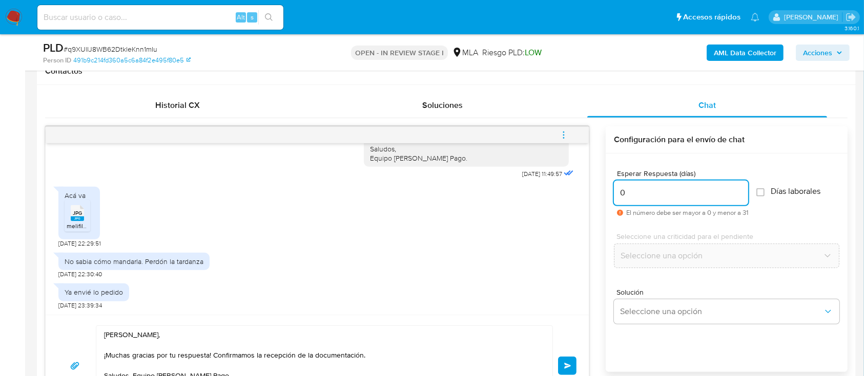
scroll to position [1893, 0]
type input "0"
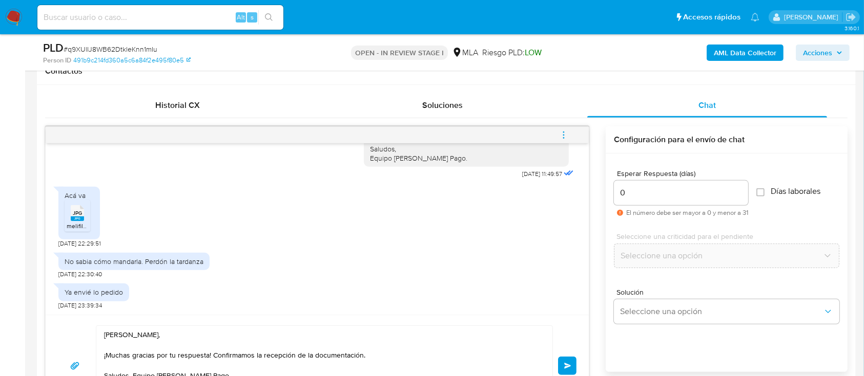
click at [562, 363] on button "Enviar" at bounding box center [567, 366] width 18 height 18
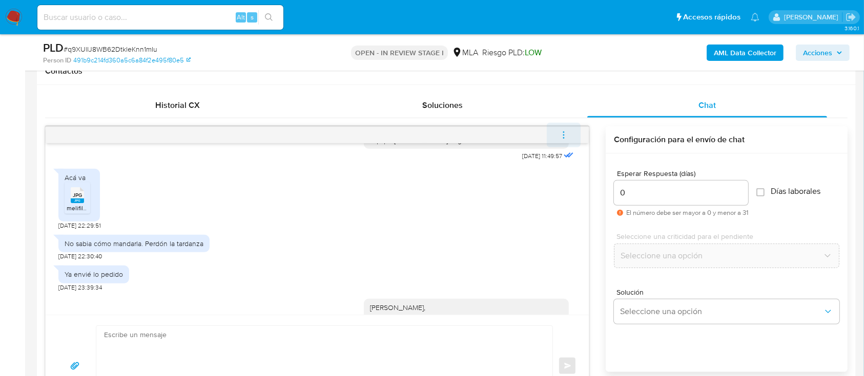
scroll to position [1978, 0]
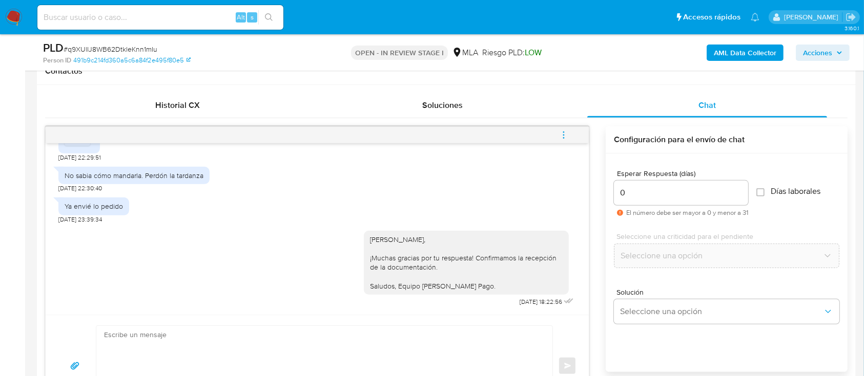
click at [565, 131] on icon "menu-action" at bounding box center [563, 135] width 9 height 9
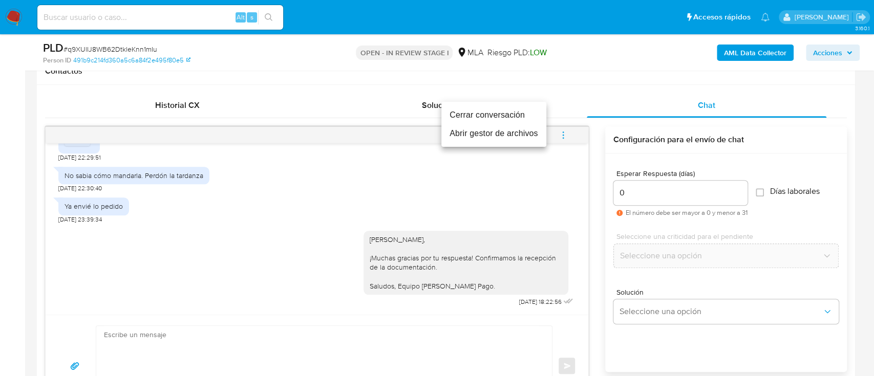
click at [502, 113] on li "Cerrar conversación" at bounding box center [494, 115] width 105 height 18
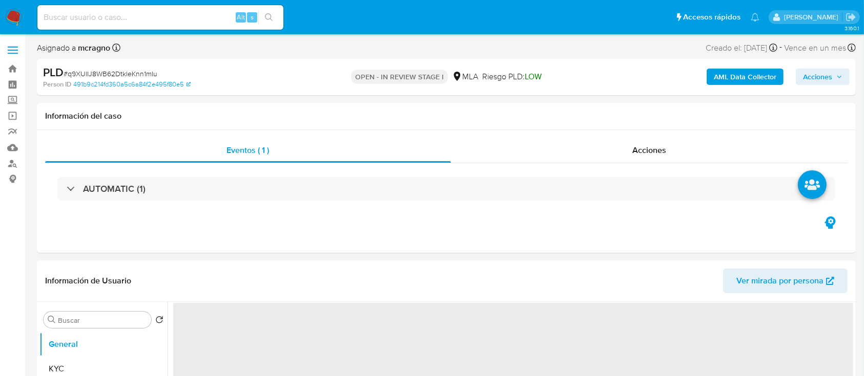
select select "10"
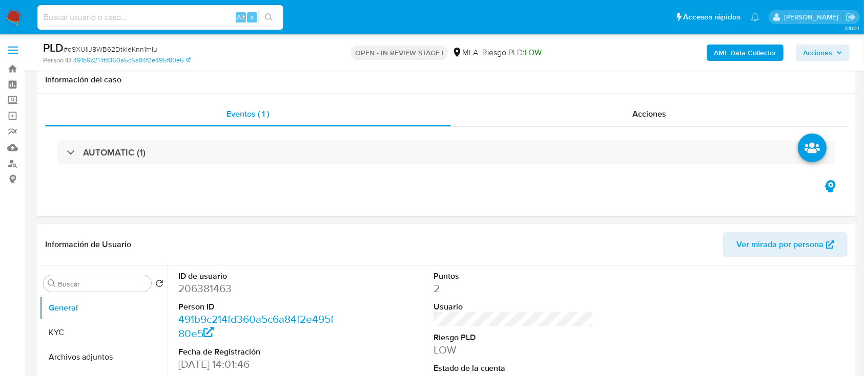
scroll to position [273, 0]
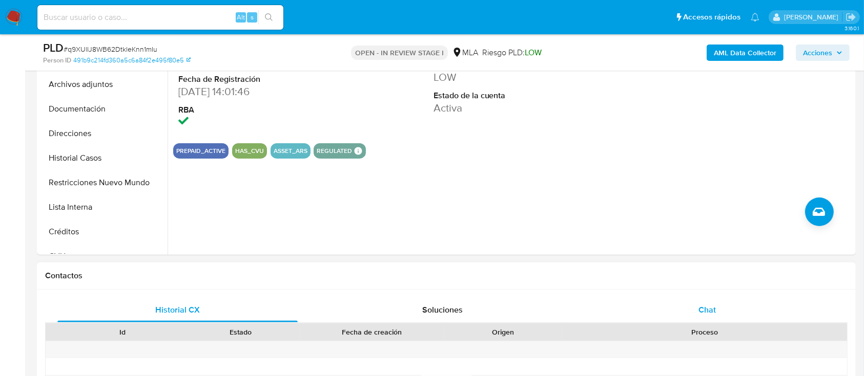
click at [723, 302] on div "Chat" at bounding box center [707, 310] width 240 height 25
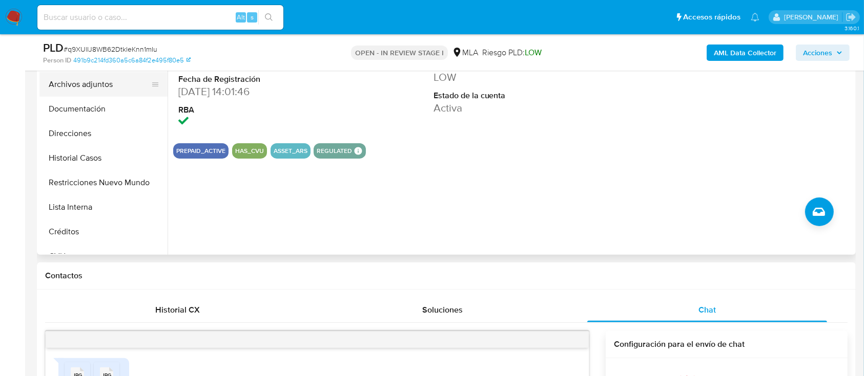
scroll to position [651, 0]
click at [92, 88] on button "Archivos adjuntos" at bounding box center [99, 84] width 120 height 25
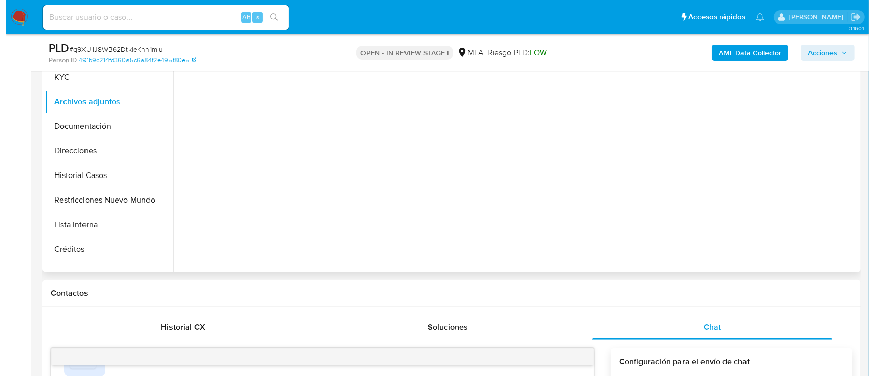
scroll to position [205, 0]
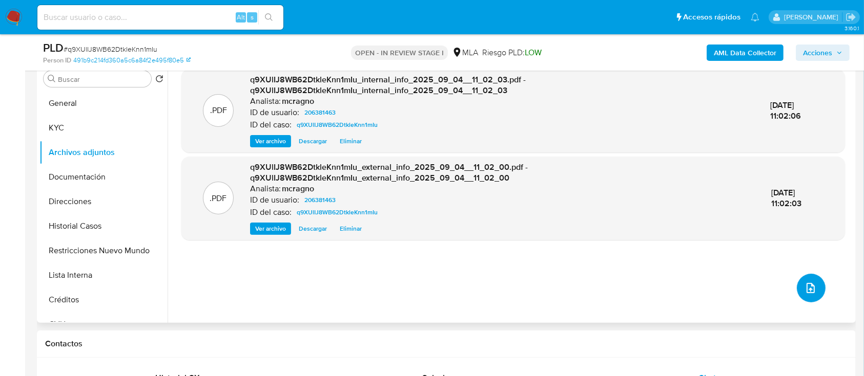
click at [806, 291] on icon "upload-file" at bounding box center [810, 288] width 8 height 10
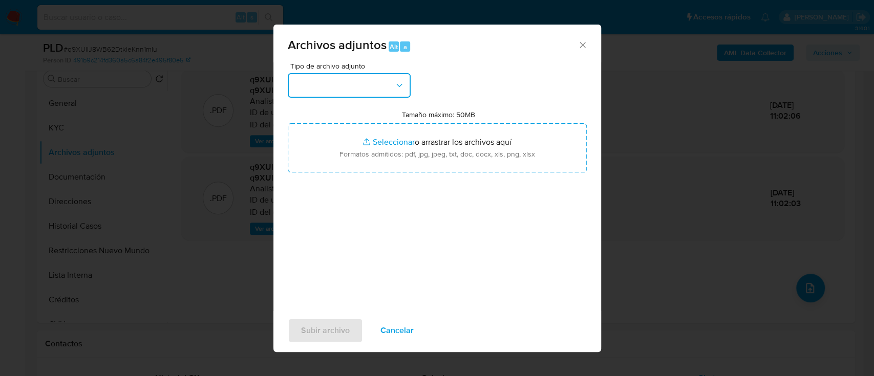
click at [340, 93] on button "button" at bounding box center [349, 85] width 123 height 25
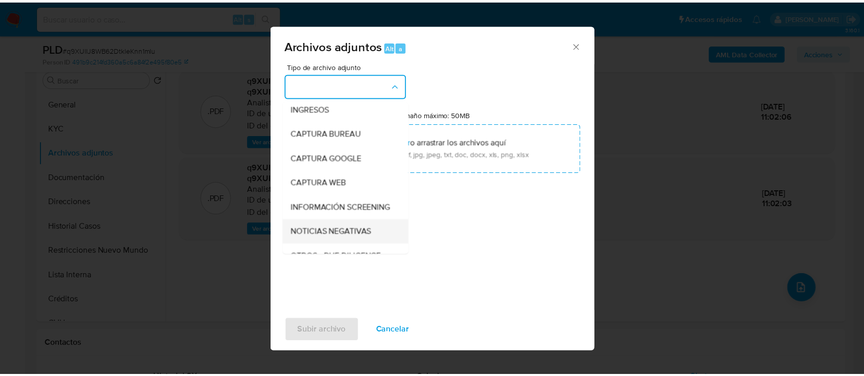
scroll to position [68, 0]
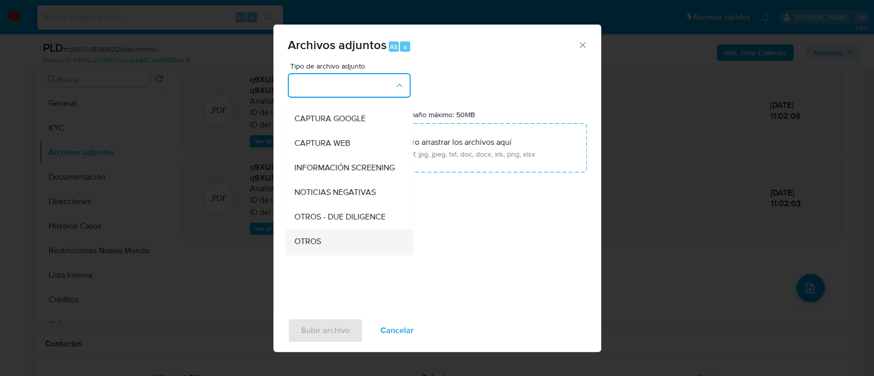
click at [318, 243] on div "OTROS" at bounding box center [346, 241] width 104 height 25
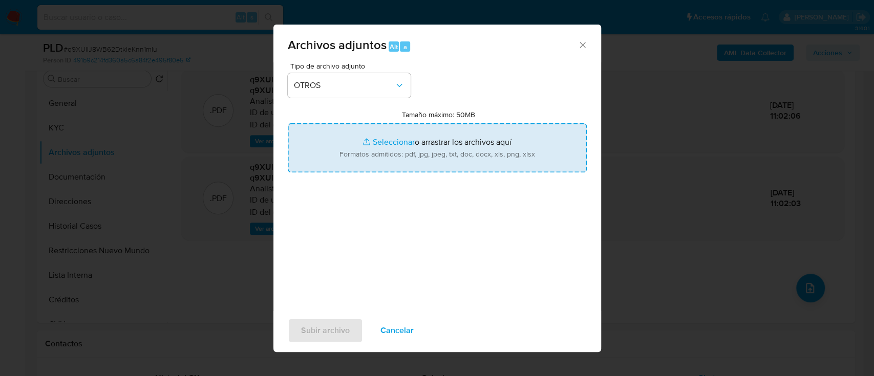
click at [406, 159] on input "Tamaño máximo: 50MB Seleccionar archivos" at bounding box center [437, 147] width 299 height 49
type input "C:\fakepath\206381463 - Indemnizacion accidente.pdf"
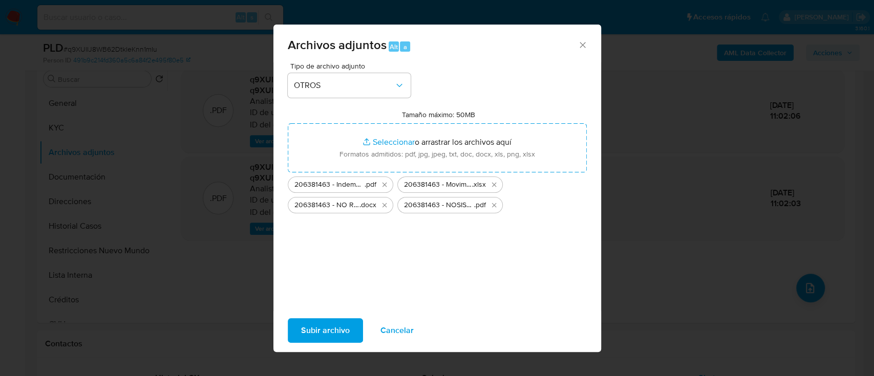
click at [339, 325] on span "Subir archivo" at bounding box center [325, 331] width 49 height 23
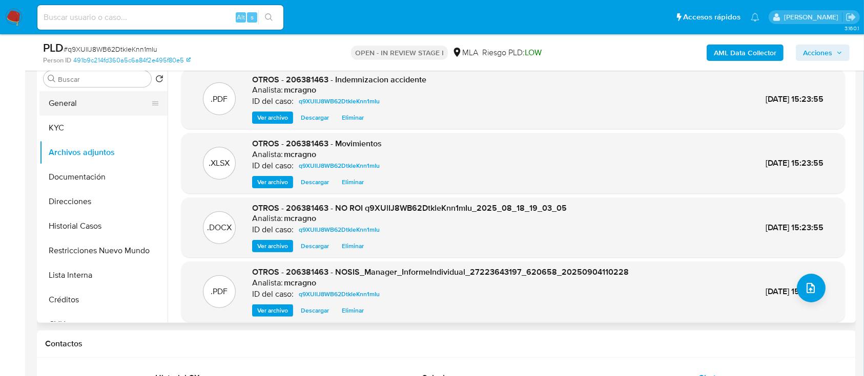
click at [63, 105] on button "General" at bounding box center [99, 103] width 120 height 25
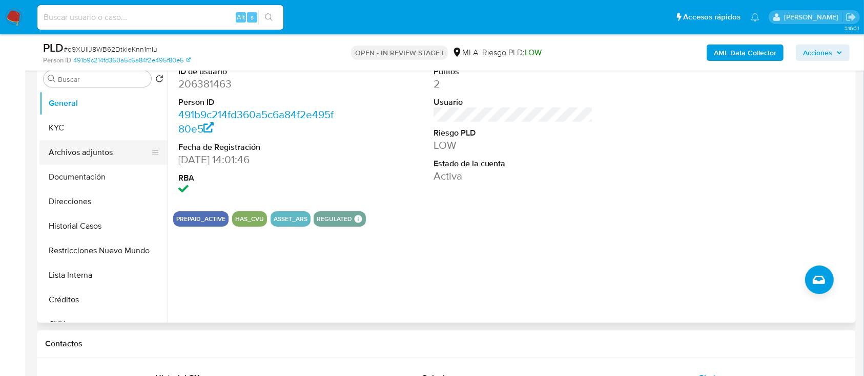
click at [89, 150] on button "Archivos adjuntos" at bounding box center [99, 152] width 120 height 25
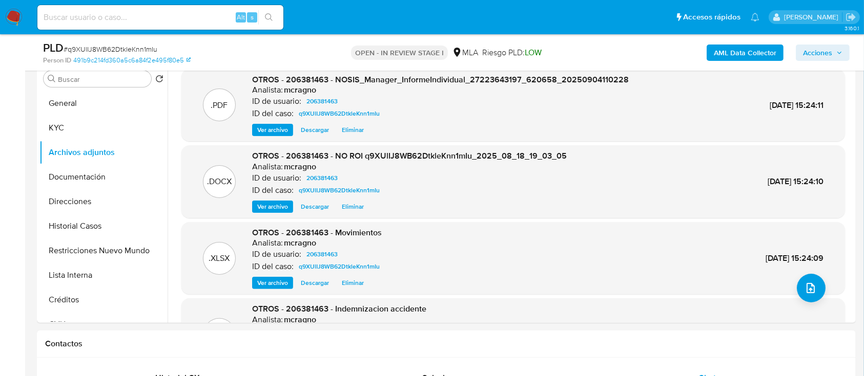
click at [827, 52] on span "Acciones" at bounding box center [817, 53] width 29 height 16
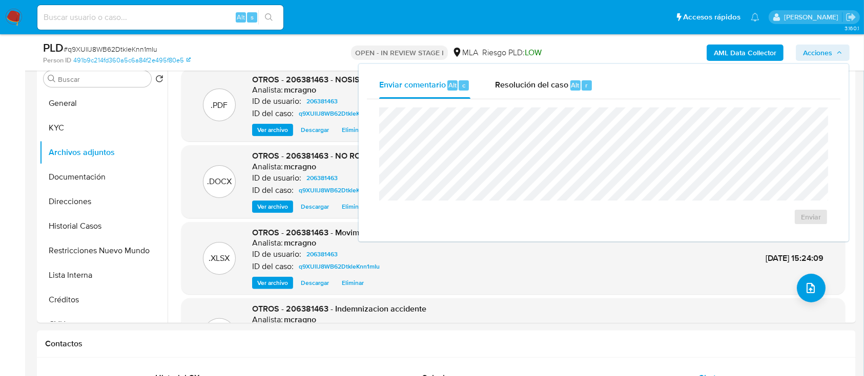
click at [541, 87] on span "Resolución del caso" at bounding box center [531, 85] width 73 height 12
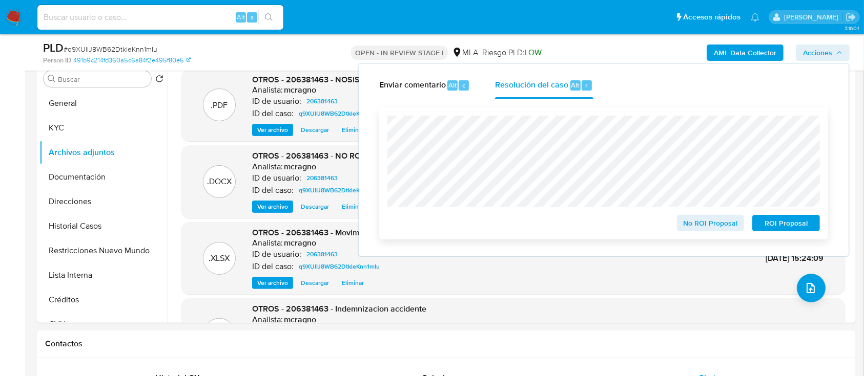
click at [696, 222] on span "No ROI Proposal" at bounding box center [710, 223] width 53 height 14
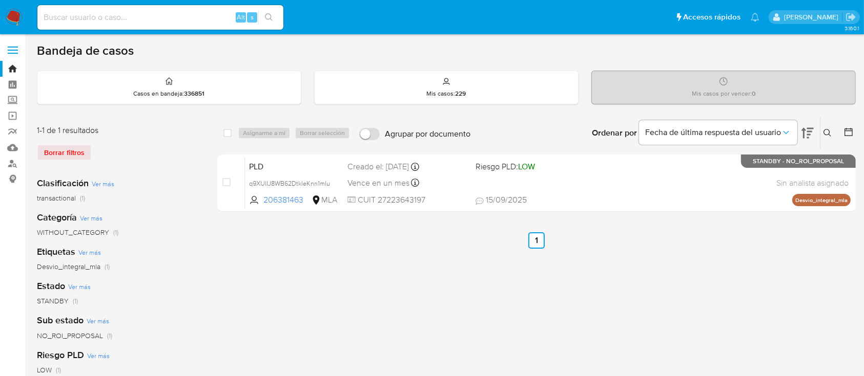
click at [827, 129] on icon at bounding box center [827, 133] width 8 height 8
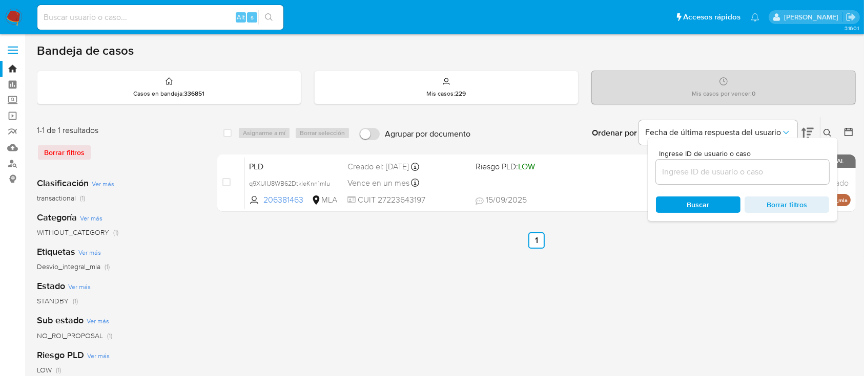
click at [786, 168] on input at bounding box center [742, 171] width 173 height 13
type input "29778102"
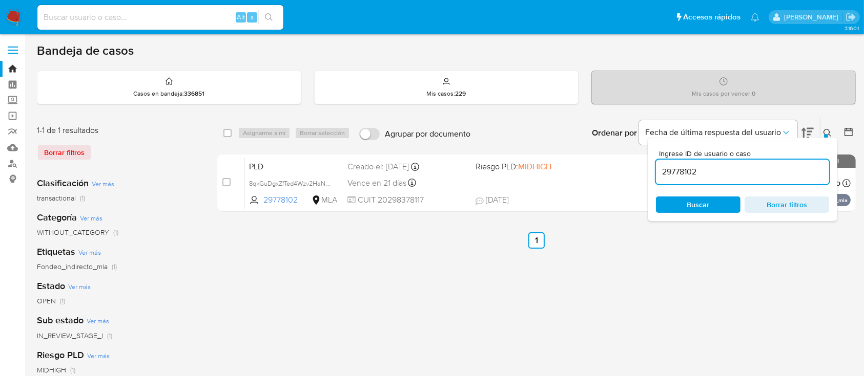
click at [828, 127] on button at bounding box center [828, 133] width 17 height 12
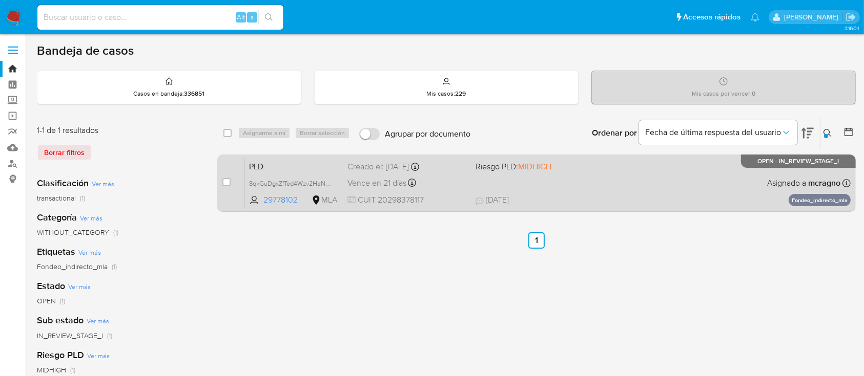
click at [706, 186] on div "PLD 8qkGuDgxZfTed4Wzv2HaNXiq 29778102 MLA Riesgo PLD: MIDHIGH Creado el: [DATE]…" at bounding box center [547, 183] width 605 height 52
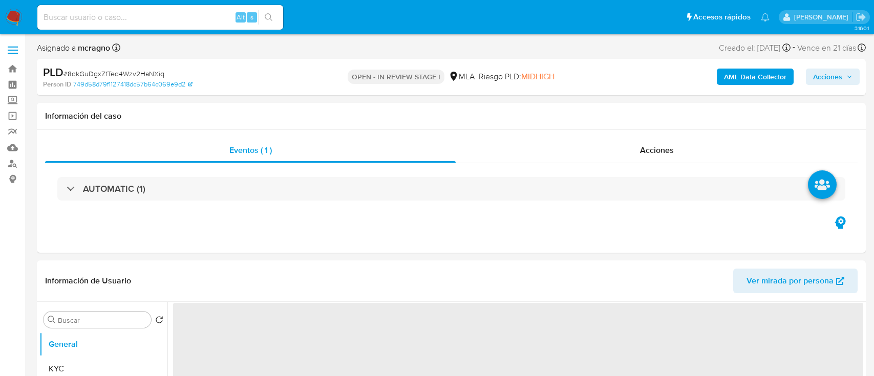
select select "10"
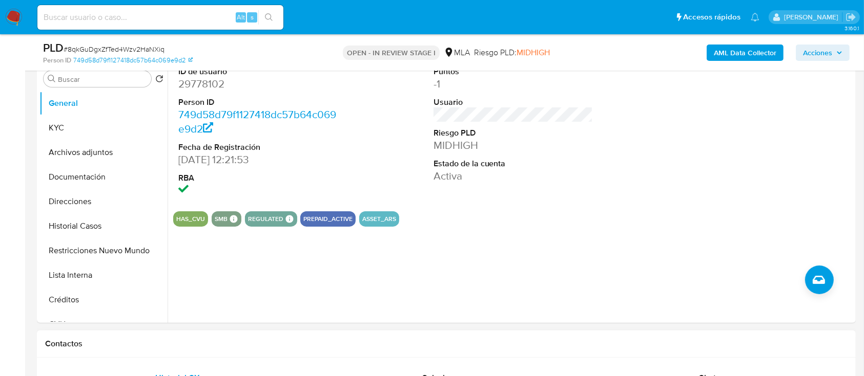
scroll to position [410, 0]
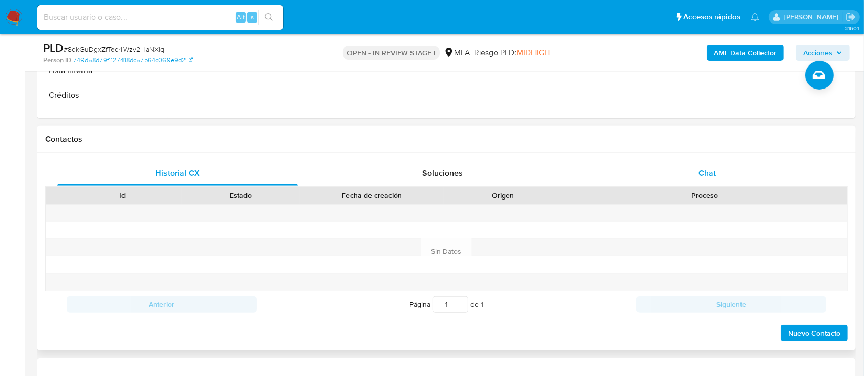
click at [729, 166] on div "Chat" at bounding box center [707, 173] width 240 height 25
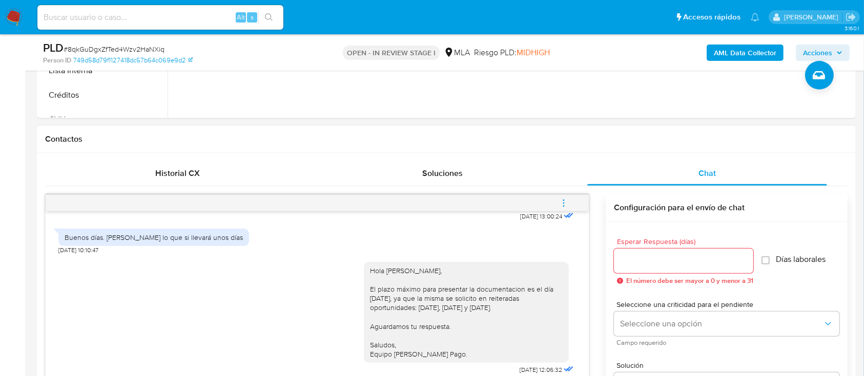
scroll to position [478, 0]
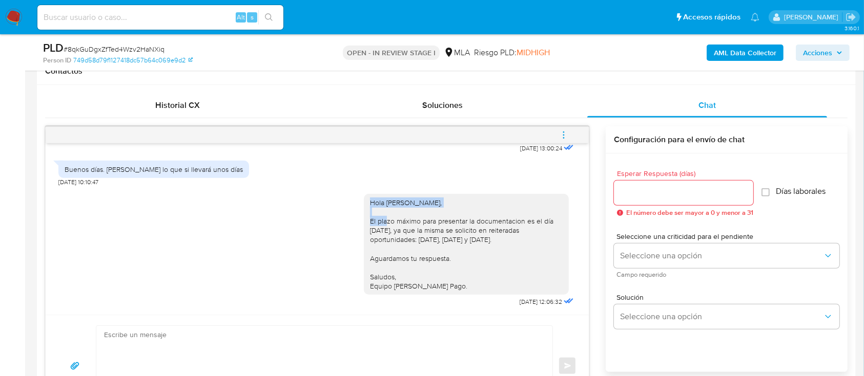
drag, startPoint x: 360, startPoint y: 203, endPoint x: 461, endPoint y: 203, distance: 101.4
click at [461, 203] on div "Hola [PERSON_NAME], El plazo máximo para presentar la documentacion es el día […" at bounding box center [466, 244] width 193 height 93
copy div "Hola [PERSON_NAME],"
click at [293, 356] on textarea at bounding box center [321, 366] width 435 height 80
paste textarea "Hola [PERSON_NAME],"
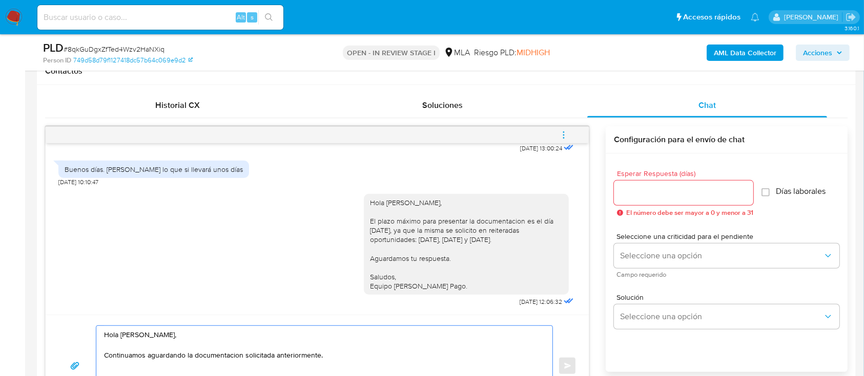
paste textarea "en caso de no responder a lo solicitado o si lo presentado resulta insuficiente…"
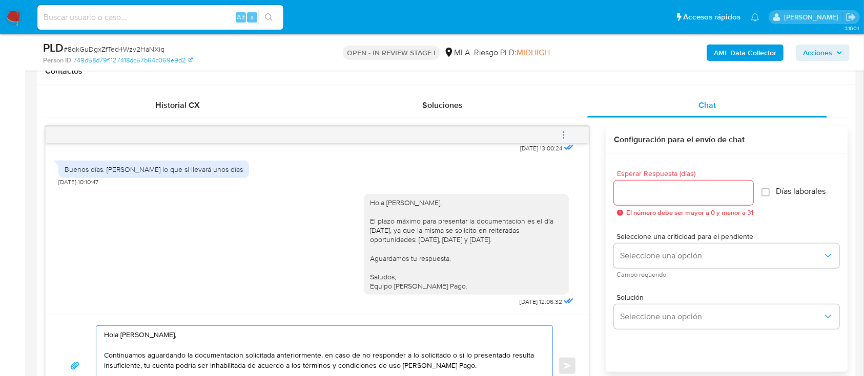
click at [328, 353] on textarea "Hola [PERSON_NAME], Continuamos aguardando la documentacion solicitada anterior…" at bounding box center [321, 366] width 435 height 80
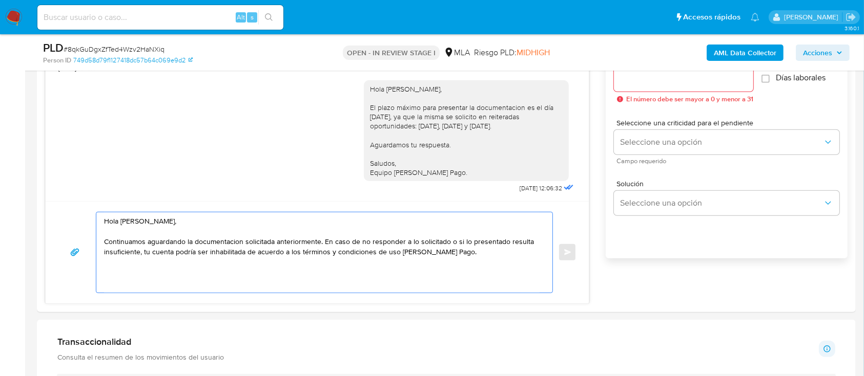
scroll to position [683, 0]
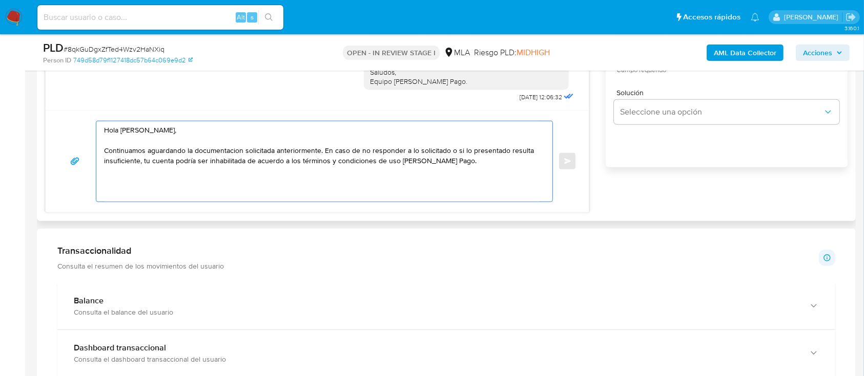
click at [516, 158] on textarea "Hola [PERSON_NAME], Continuamos aguardando la documentacion solicitada anterior…" at bounding box center [321, 161] width 435 height 80
paste textarea "Quedamos aguardando por la información solicitada dentro de los próximos XX día…"
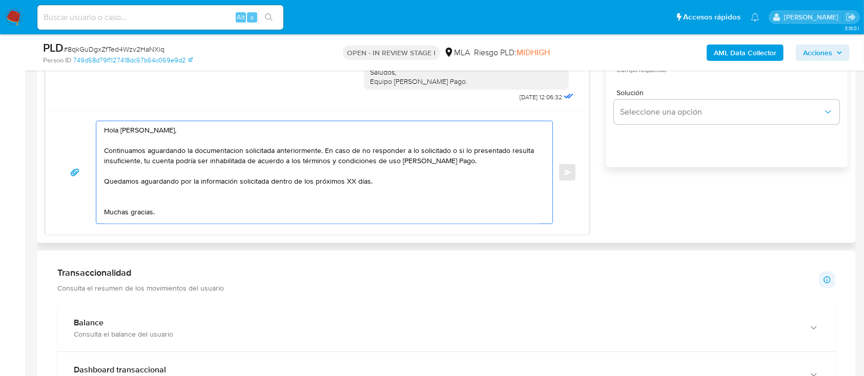
drag, startPoint x: 376, startPoint y: 184, endPoint x: 271, endPoint y: 182, distance: 105.0
click at [271, 182] on textarea "Hola [PERSON_NAME], Continuamos aguardando la documentacion solicitada anterior…" at bounding box center [321, 172] width 435 height 102
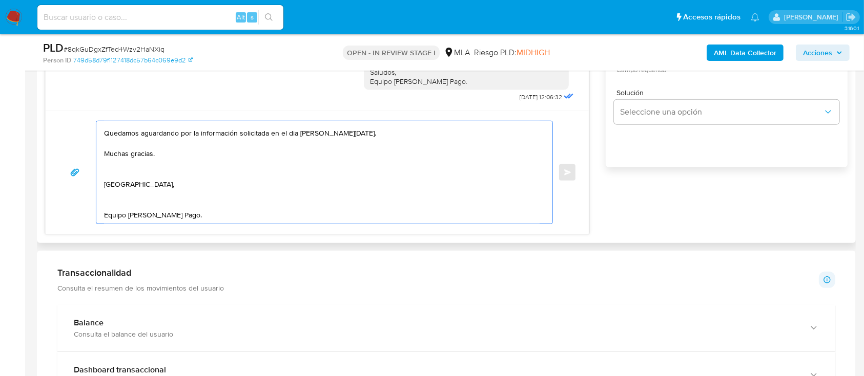
click at [125, 193] on textarea "Hola [PERSON_NAME], Continuamos aguardando la documentacion solicitada anterior…" at bounding box center [321, 172] width 435 height 102
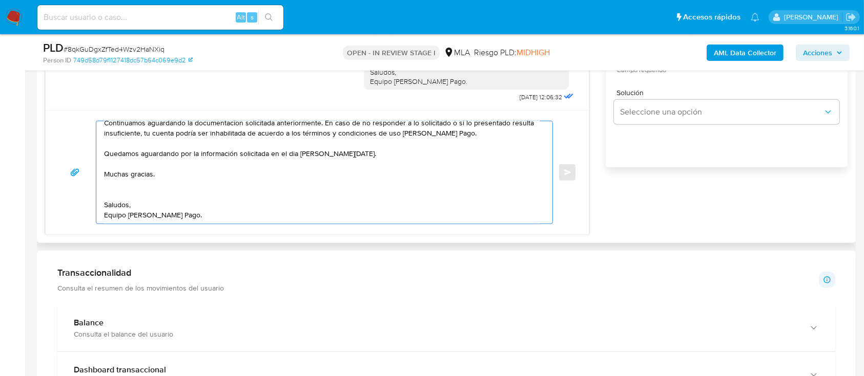
click at [123, 177] on textarea "Hola [PERSON_NAME], Continuamos aguardando la documentacion solicitada anterior…" at bounding box center [321, 172] width 435 height 102
click at [123, 178] on textarea "Hola [PERSON_NAME], Continuamos aguardando la documentacion solicitada anterior…" at bounding box center [321, 172] width 435 height 102
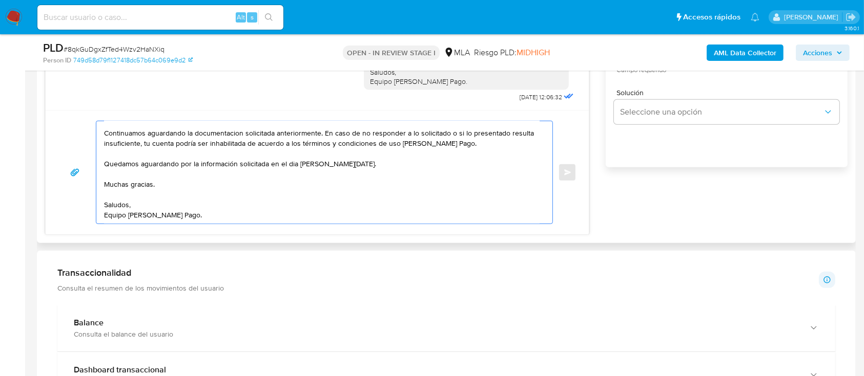
click at [112, 166] on textarea "Hola Jesus Francisco Nieto, Continuamos aguardando la documentacion solicitada …" at bounding box center [321, 172] width 435 height 102
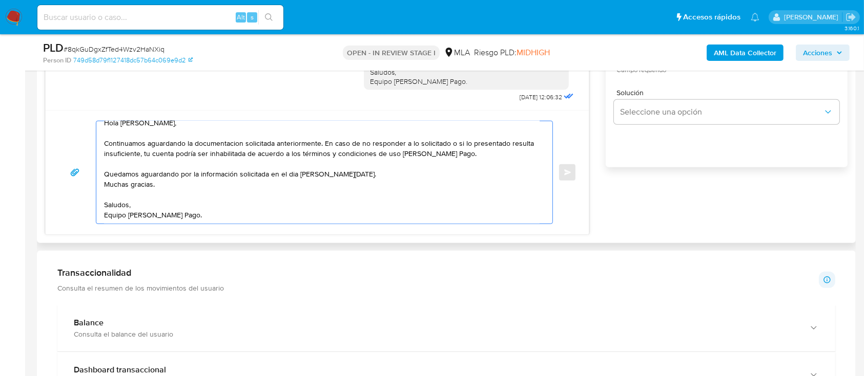
scroll to position [20, 0]
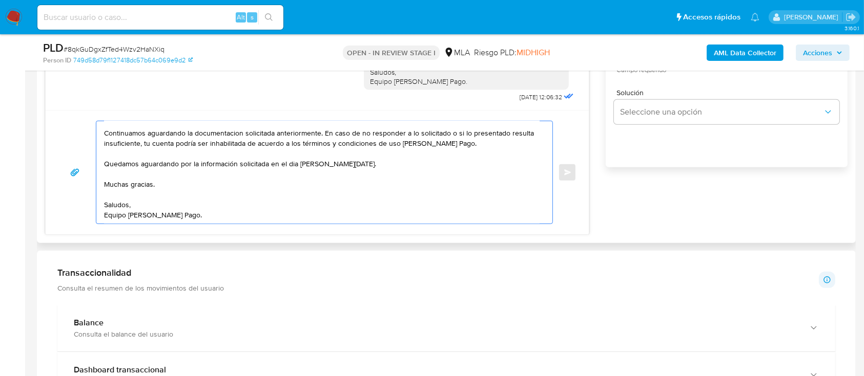
click at [113, 191] on textarea "Hola Jesus Francisco Nieto, Continuamos aguardando la documentacion solicitada …" at bounding box center [321, 172] width 435 height 102
click at [289, 164] on textarea "Hola Jesus Francisco Nieto, Continuamos aguardando la documentacion solicitada …" at bounding box center [321, 172] width 435 height 102
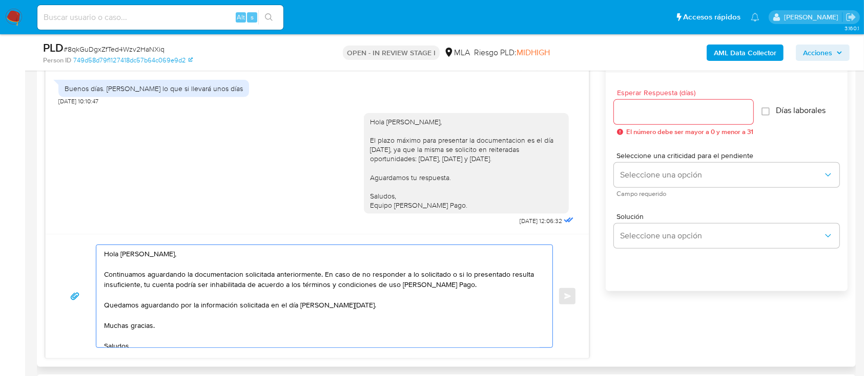
scroll to position [546, 0]
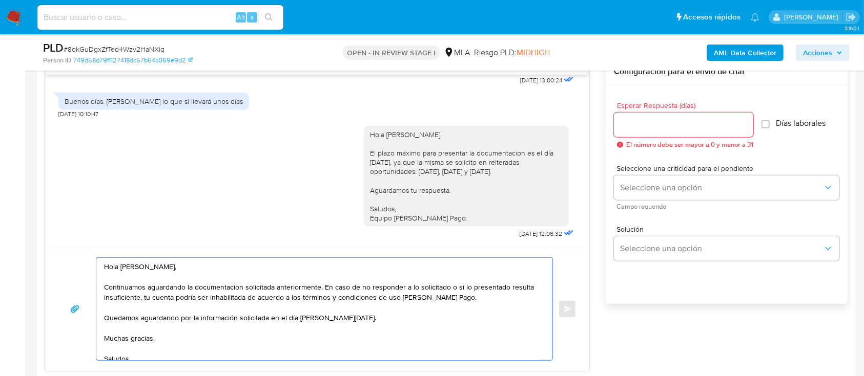
type textarea "Hola Jesus Francisco Nieto, Continuamos aguardando la documentacion solicitada …"
click at [652, 133] on div at bounding box center [683, 125] width 139 height 25
click at [653, 127] on input "Esperar Respuesta (días)" at bounding box center [683, 124] width 139 height 13
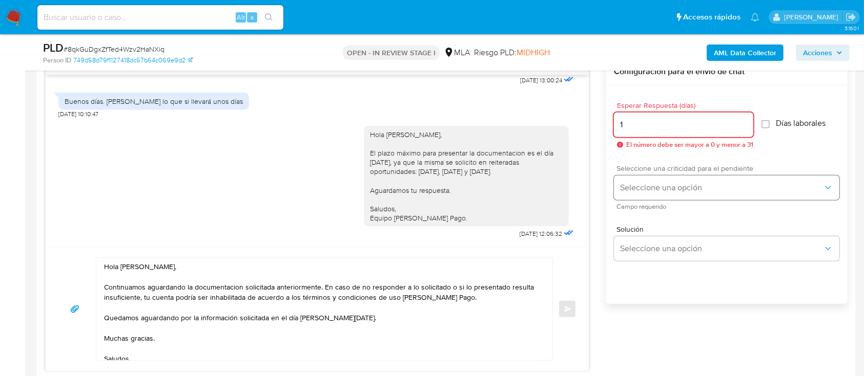
type input "1"
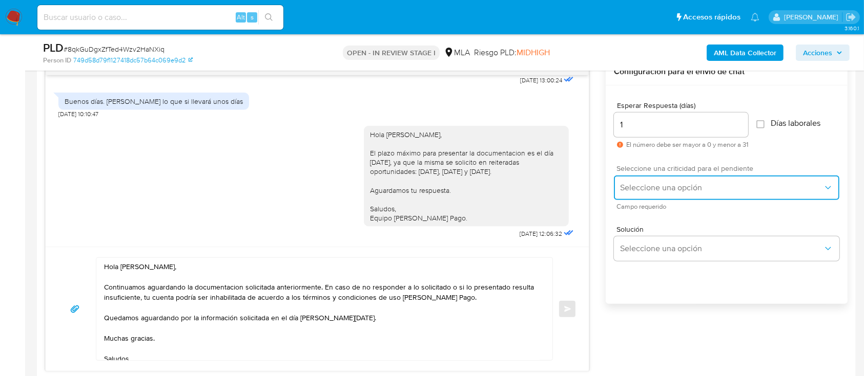
click at [647, 180] on button "Seleccione una opción" at bounding box center [726, 188] width 225 height 25
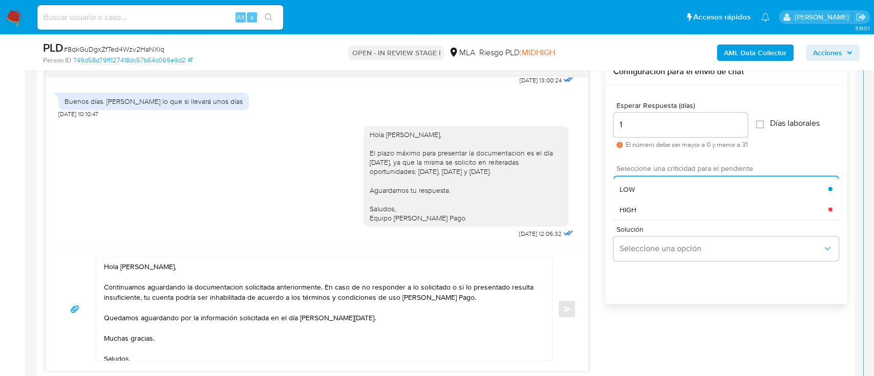
drag, startPoint x: 647, startPoint y: 180, endPoint x: 639, endPoint y: 200, distance: 21.1
click at [639, 200] on div "HIGH" at bounding box center [724, 209] width 209 height 20
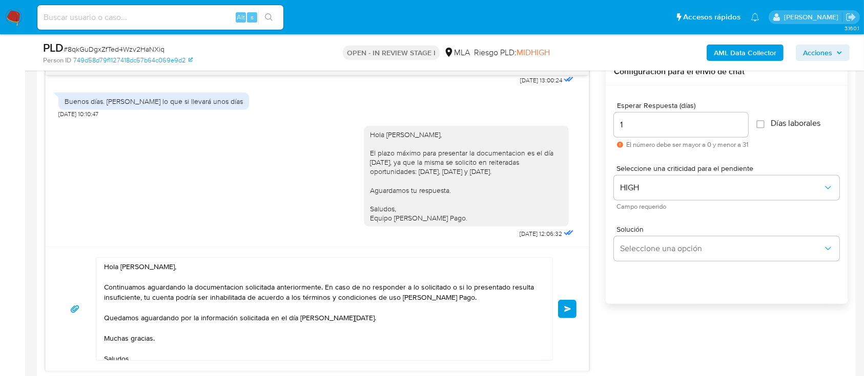
click at [574, 301] on button "Enviar" at bounding box center [567, 309] width 18 height 18
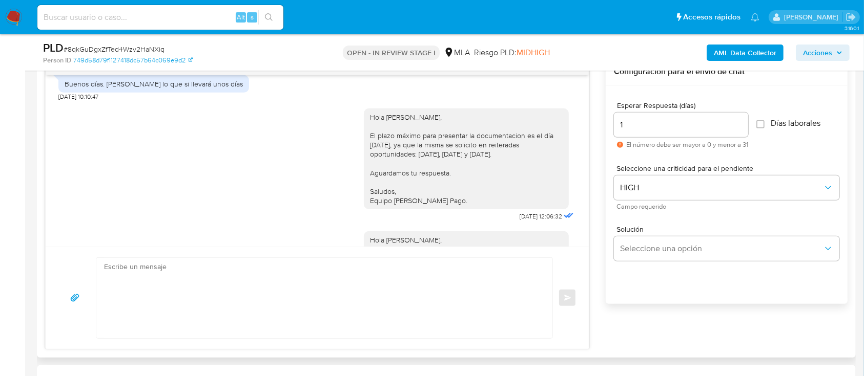
scroll to position [1543, 0]
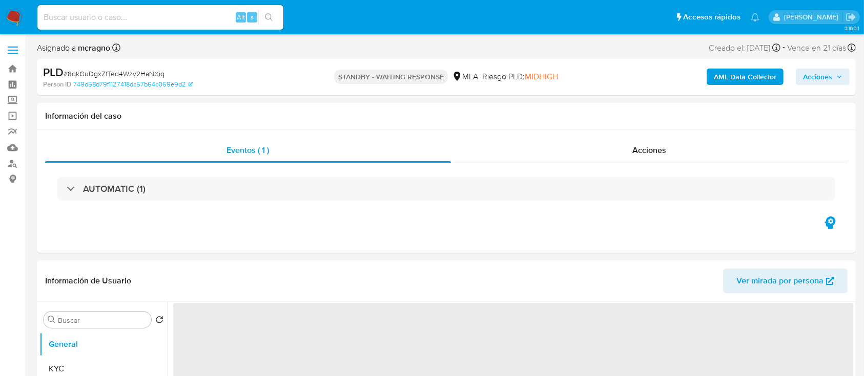
select select "10"
